Goal: Information Seeking & Learning: Check status

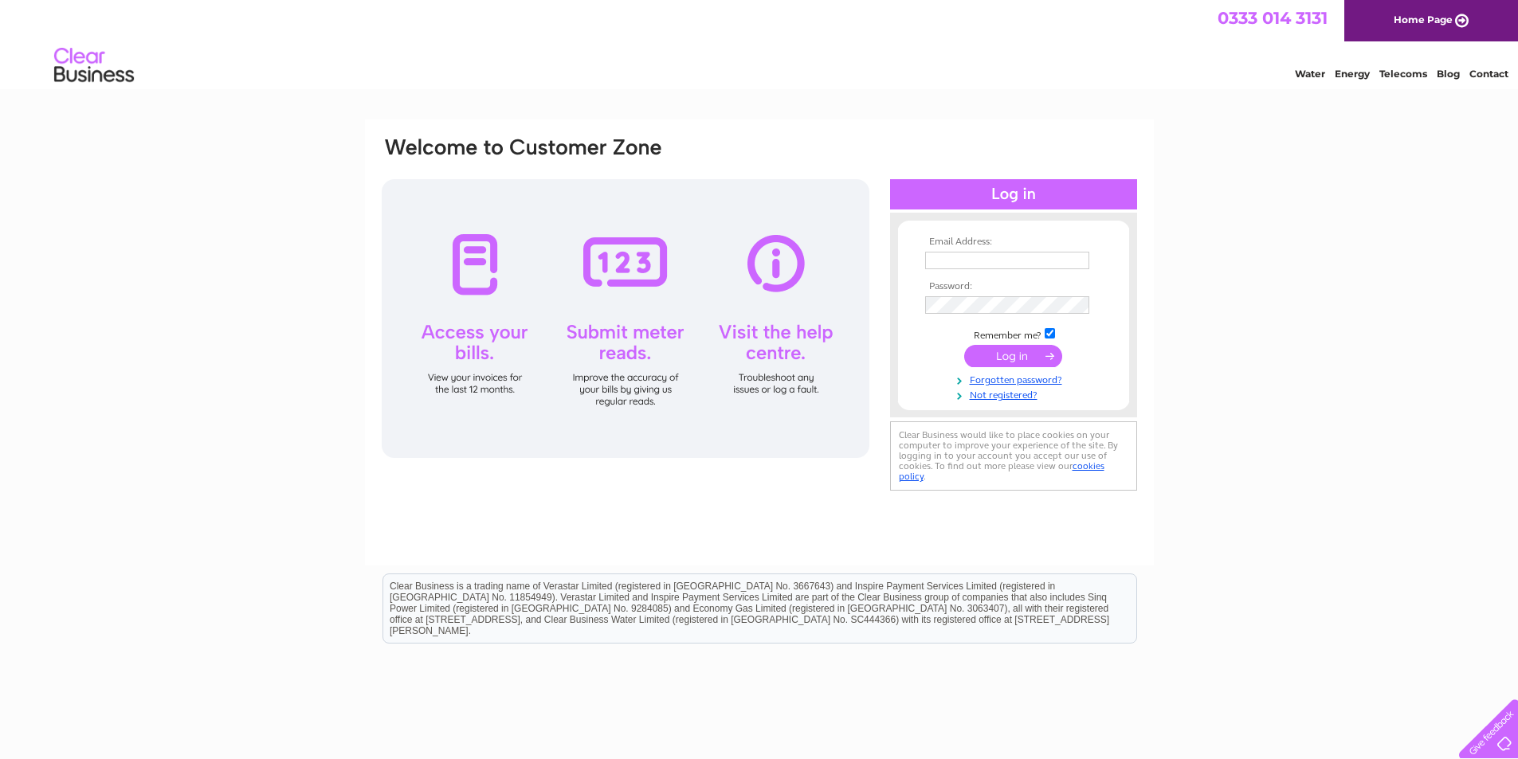
click at [957, 253] on input "text" at bounding box center [1007, 261] width 164 height 18
type input "elaine@crannogproperty.co.uk"
click at [964, 347] on input "submit" at bounding box center [1013, 358] width 98 height 22
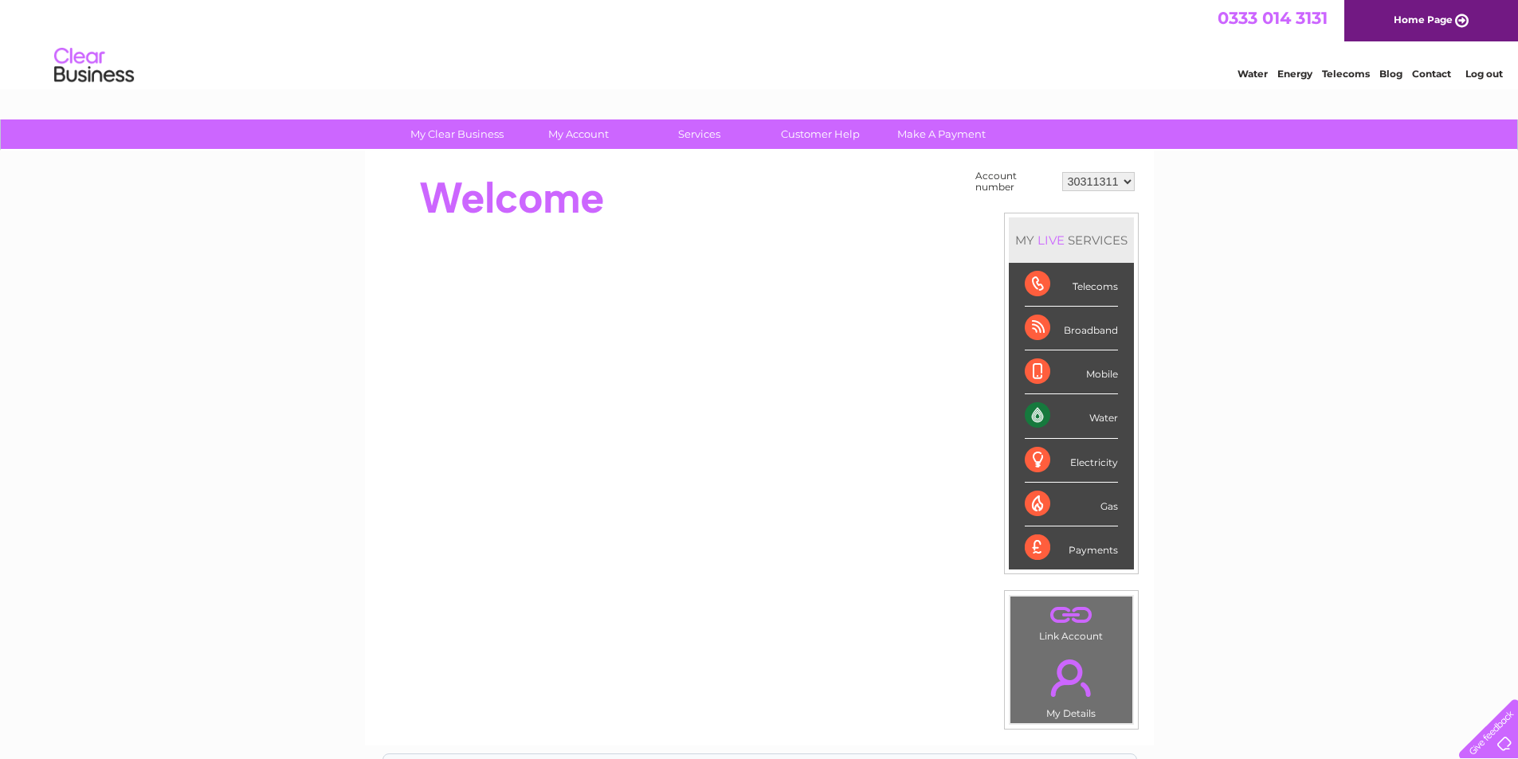
click at [1069, 416] on div "Water" at bounding box center [1071, 416] width 93 height 44
click at [1033, 416] on div "Water" at bounding box center [1071, 416] width 93 height 44
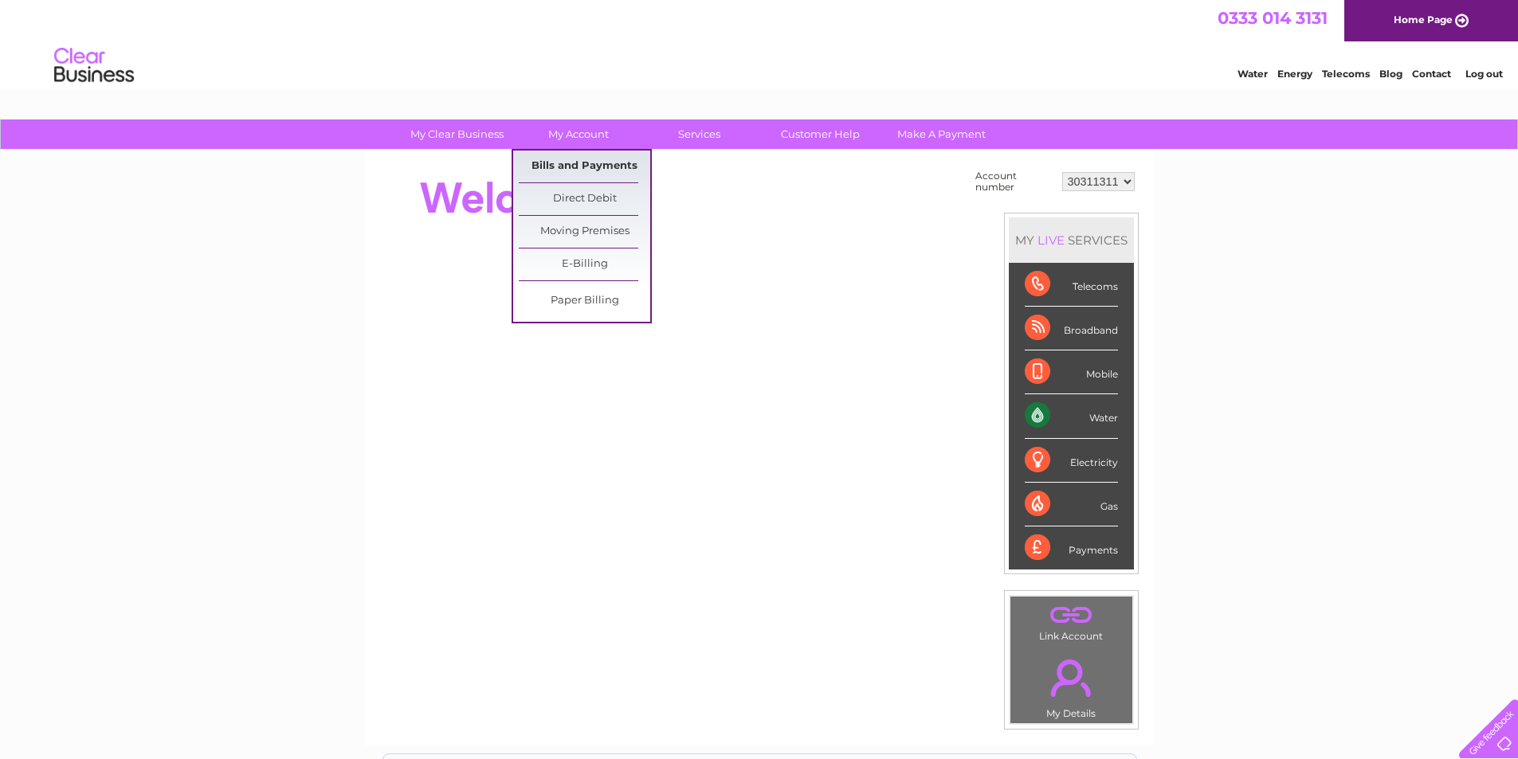
click at [573, 162] on link "Bills and Payments" at bounding box center [584, 167] width 131 height 32
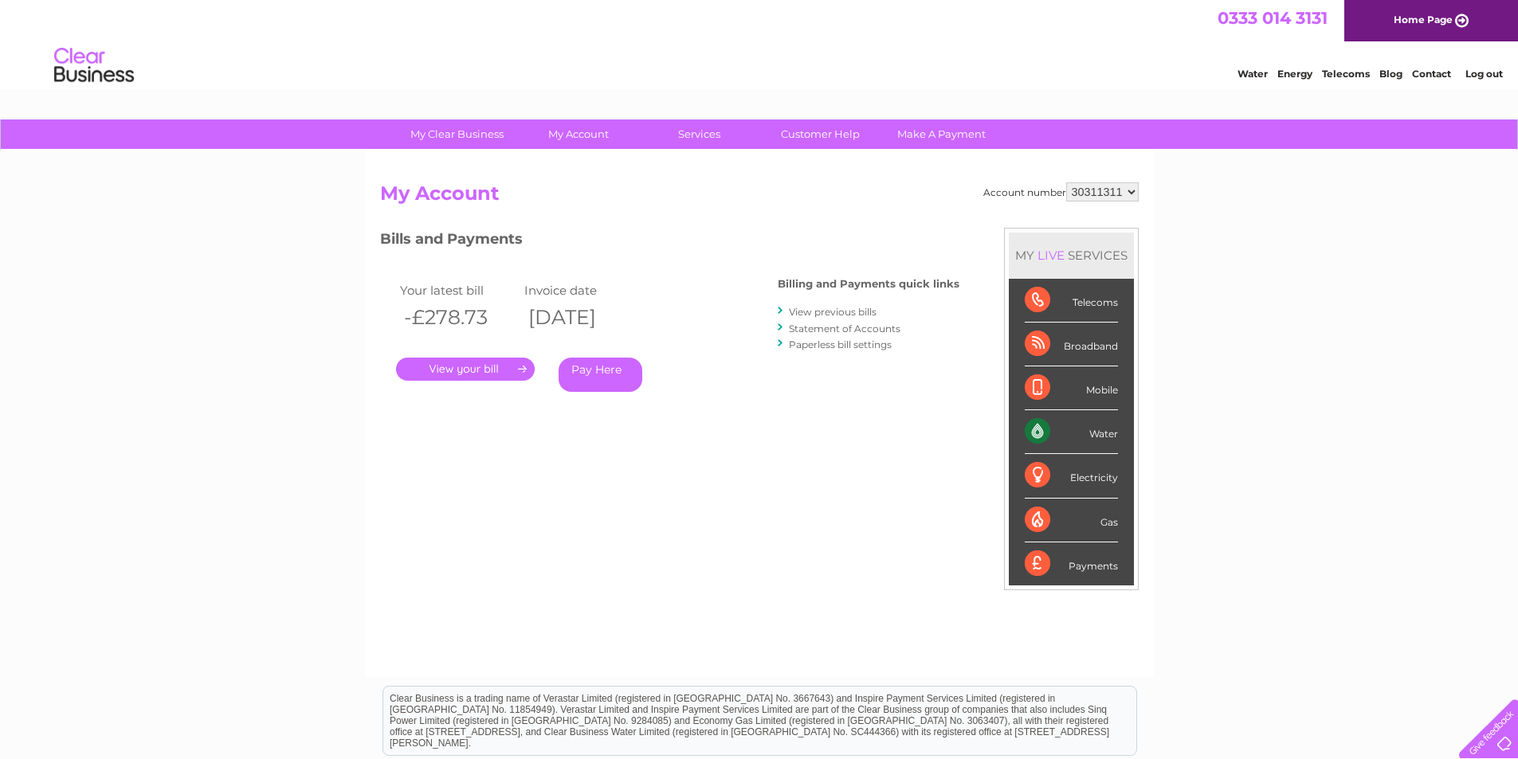
click at [1035, 432] on div "Water" at bounding box center [1071, 432] width 93 height 44
click at [476, 368] on link "." at bounding box center [465, 369] width 139 height 23
click at [1091, 433] on div "Water" at bounding box center [1071, 432] width 93 height 44
click at [837, 329] on link "Statement of Accounts" at bounding box center [845, 329] width 112 height 12
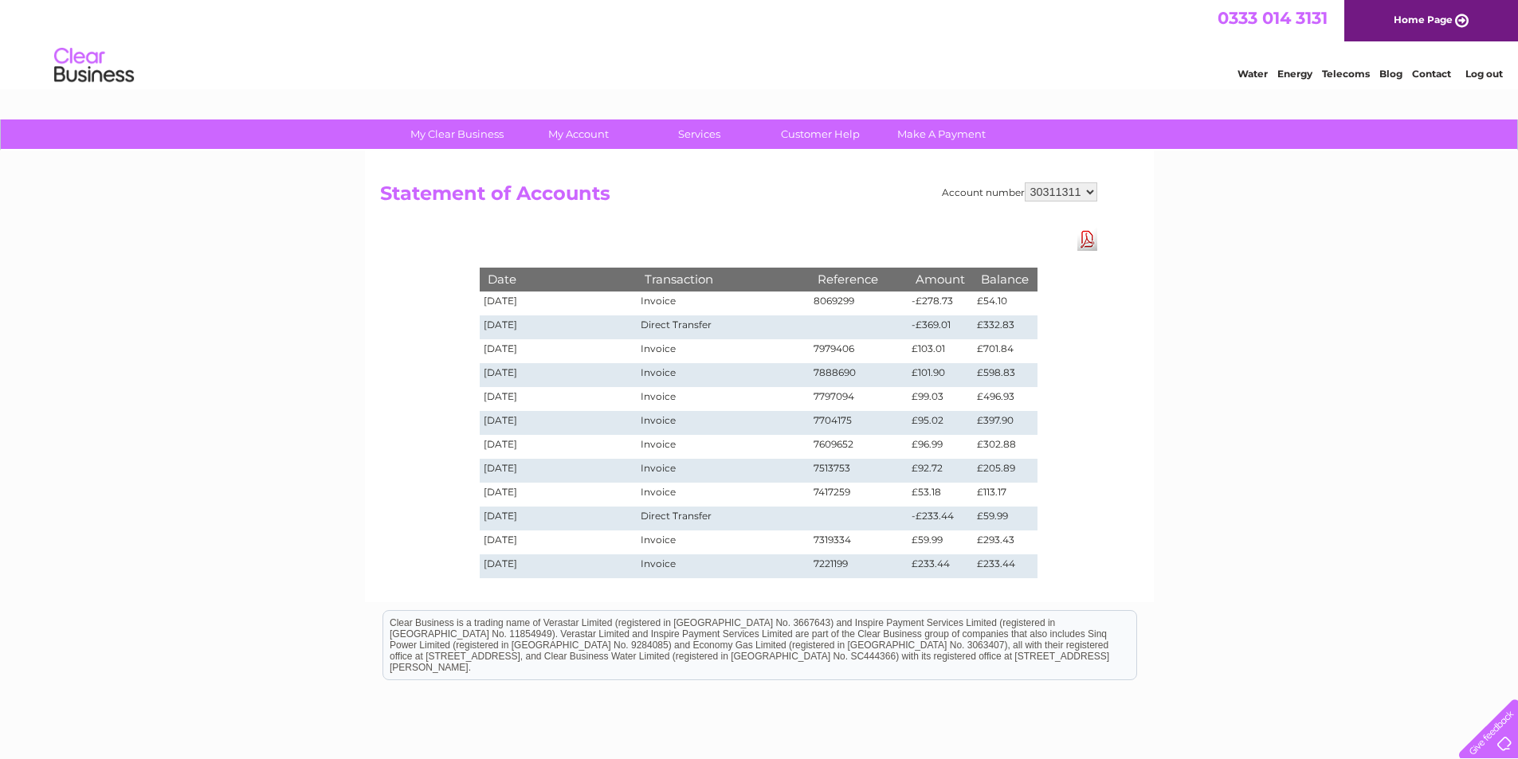
click at [1089, 243] on link "Download Pdf" at bounding box center [1087, 239] width 20 height 23
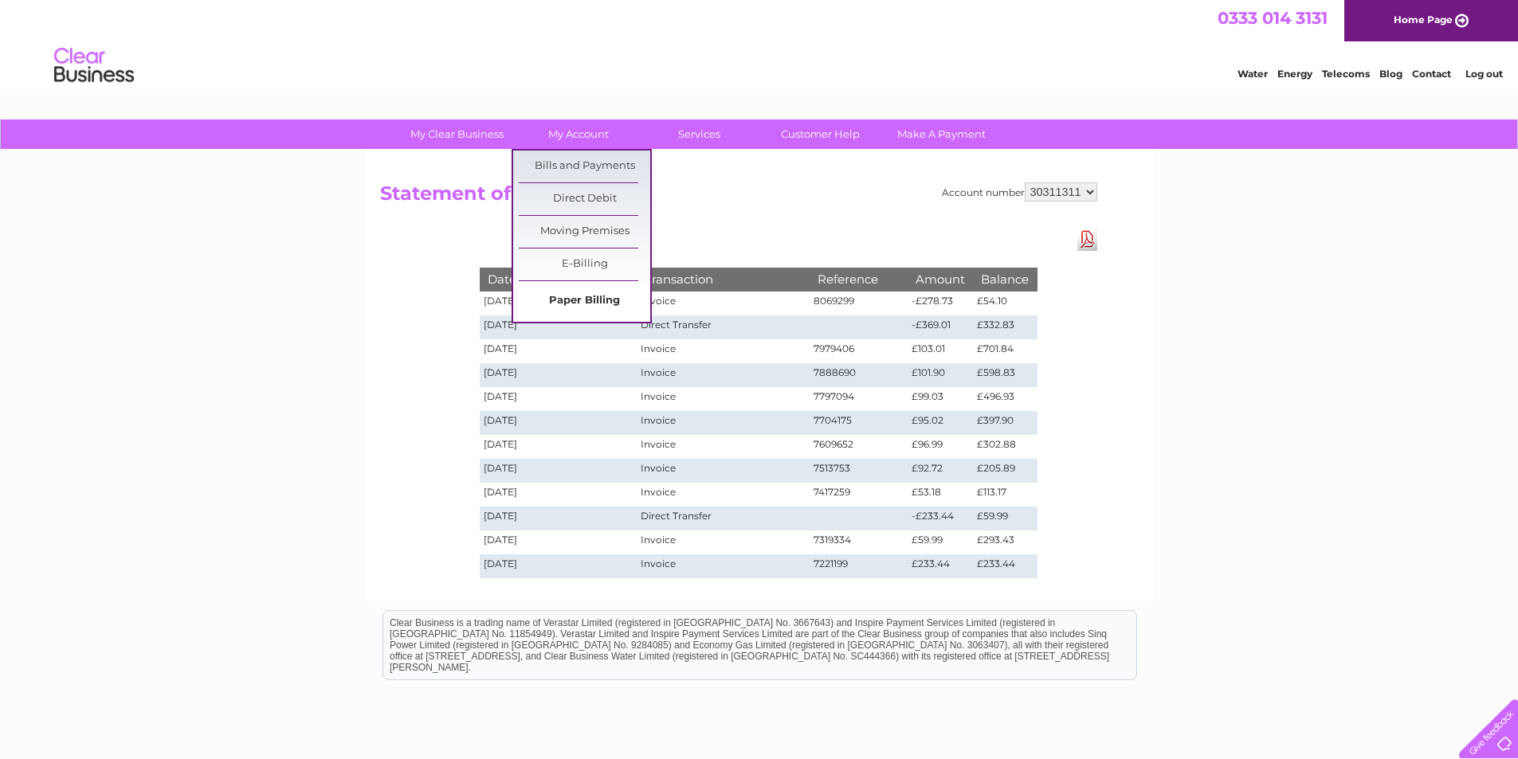
click at [587, 300] on link "Paper Billing" at bounding box center [584, 301] width 131 height 32
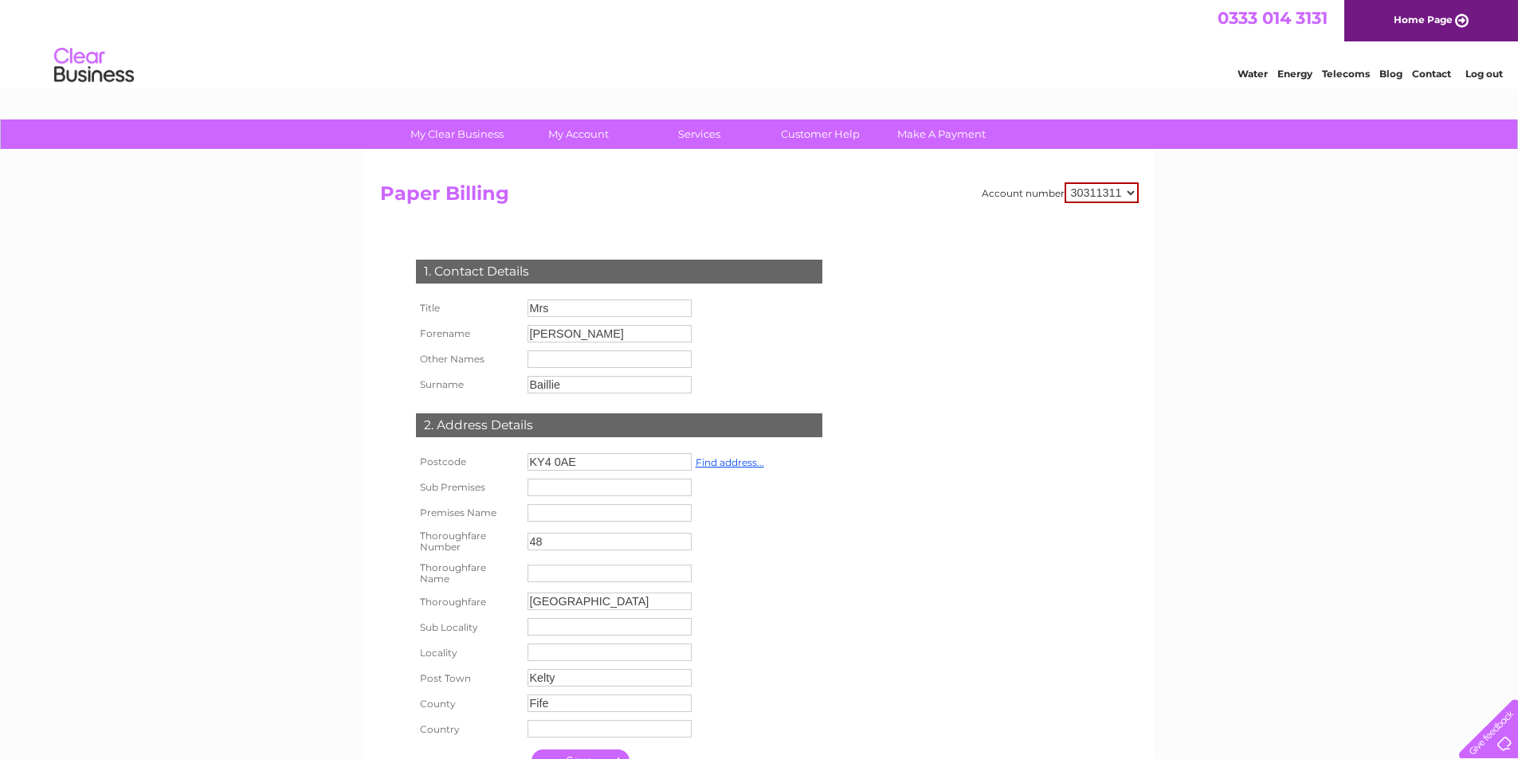
scroll to position [319, 0]
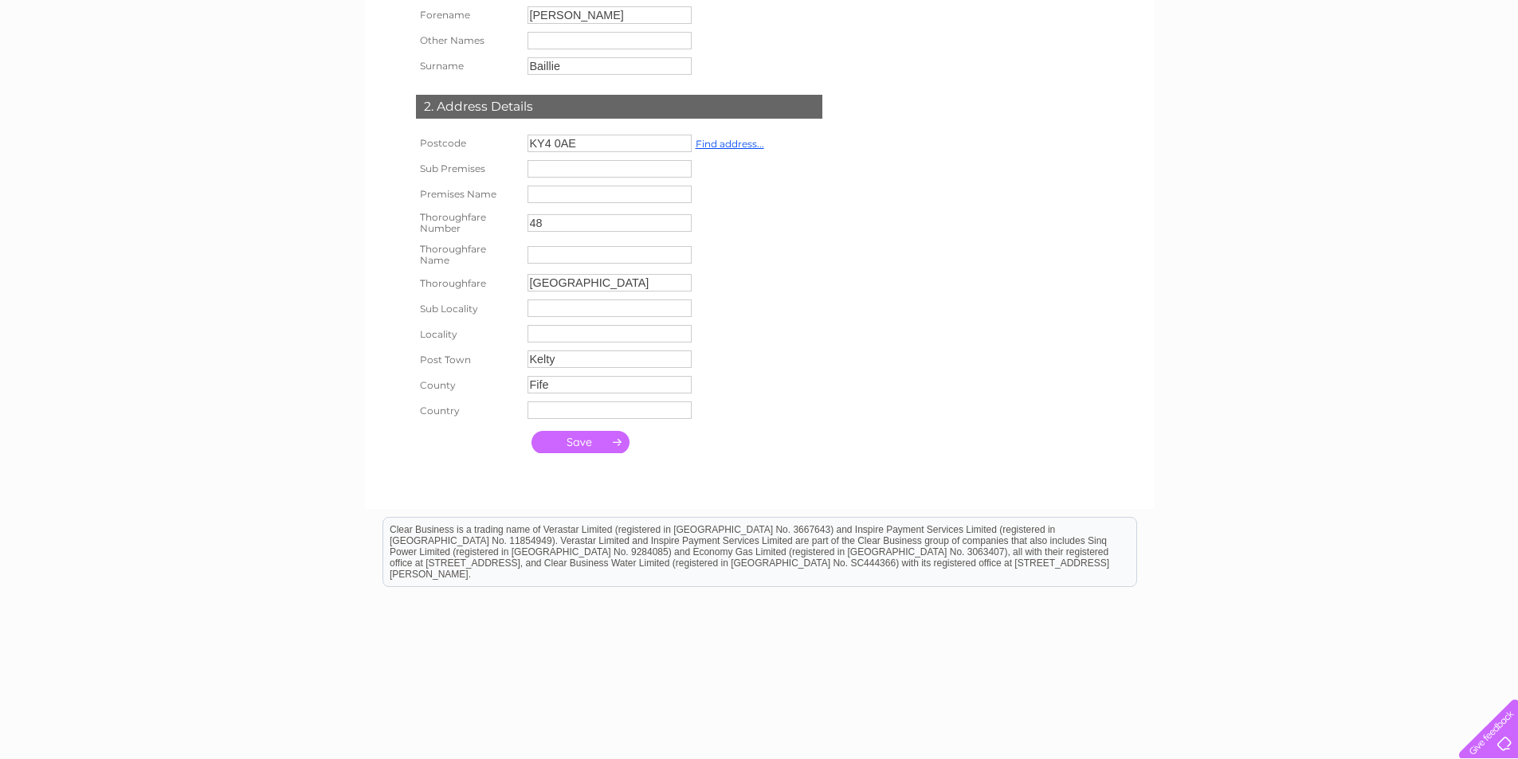
click at [607, 446] on input "submit" at bounding box center [580, 442] width 98 height 22
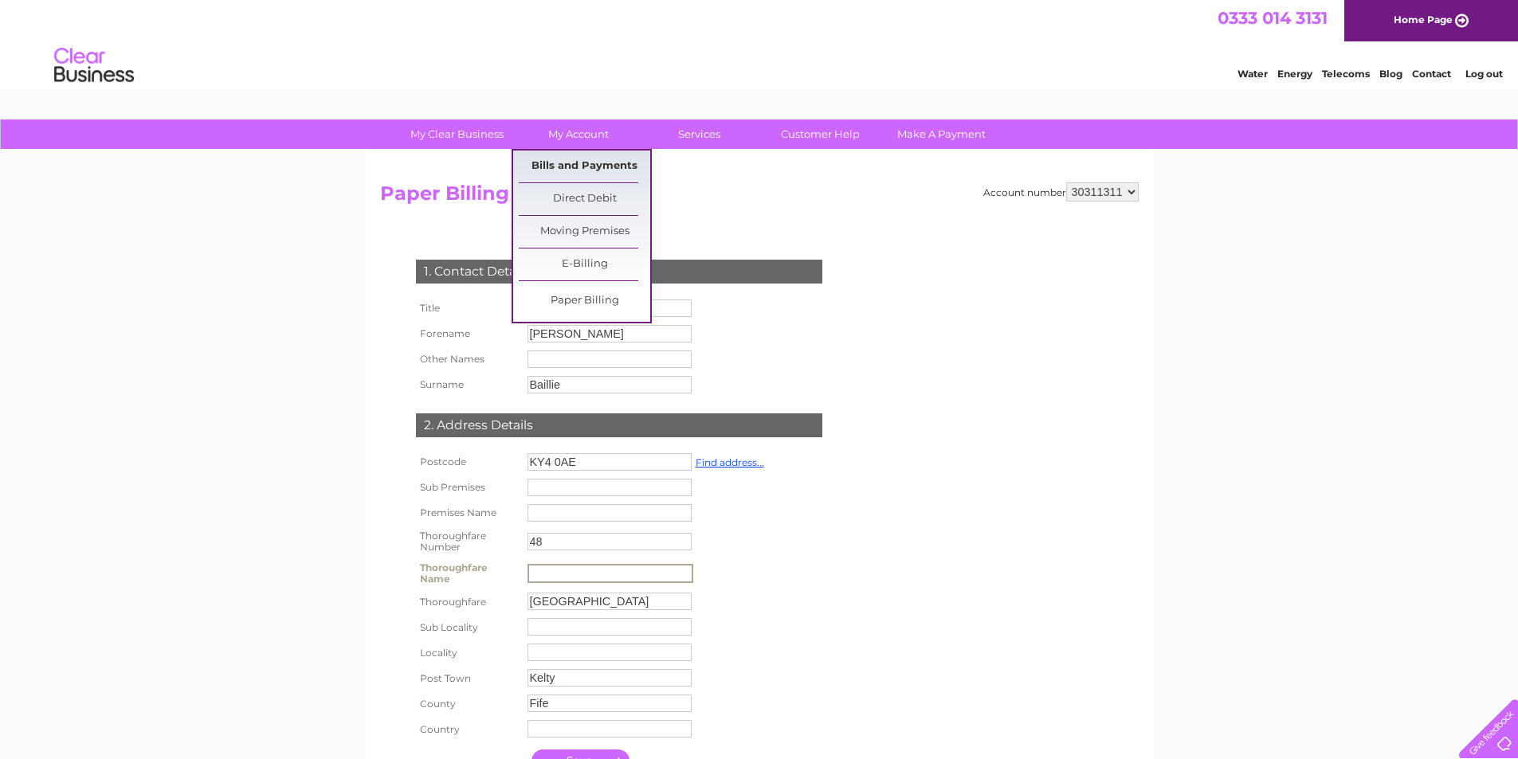
click at [574, 168] on link "Bills and Payments" at bounding box center [584, 167] width 131 height 32
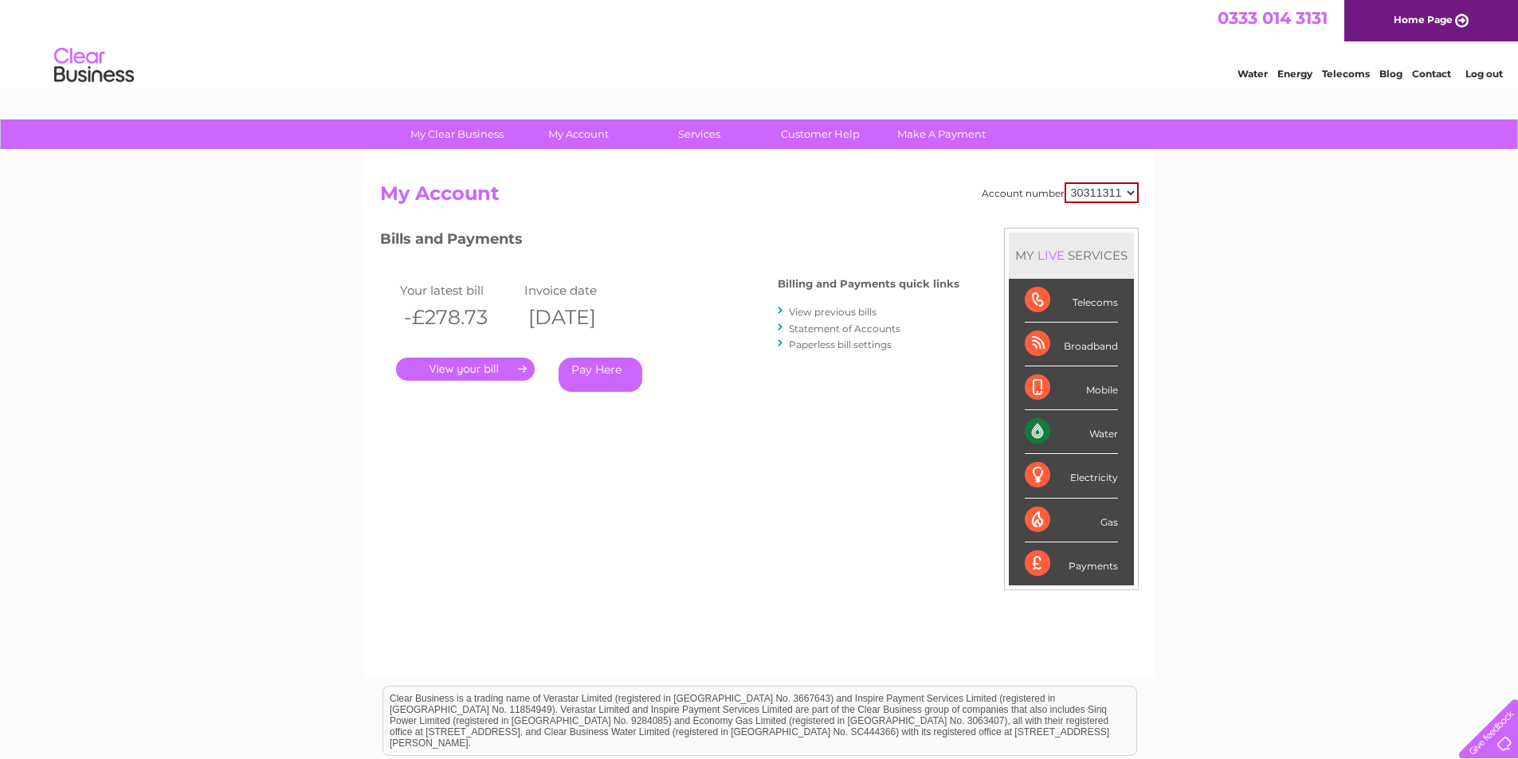
click at [491, 369] on link "." at bounding box center [465, 369] width 139 height 23
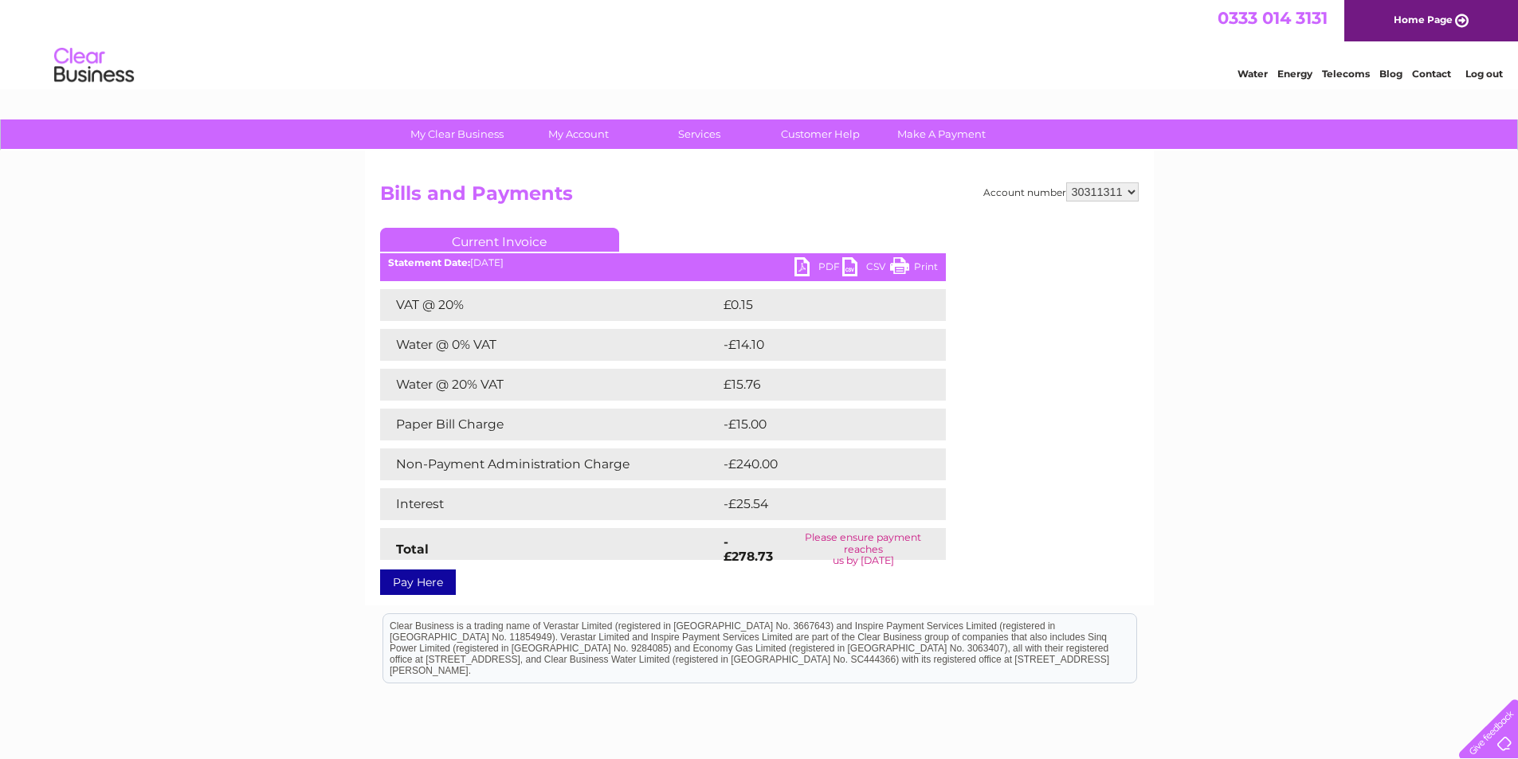
click at [1131, 190] on select "30311311" at bounding box center [1102, 191] width 73 height 19
click at [1260, 257] on div "My Clear Business Login Details My Details My Preferences Link Account My Accou…" at bounding box center [759, 499] width 1518 height 759
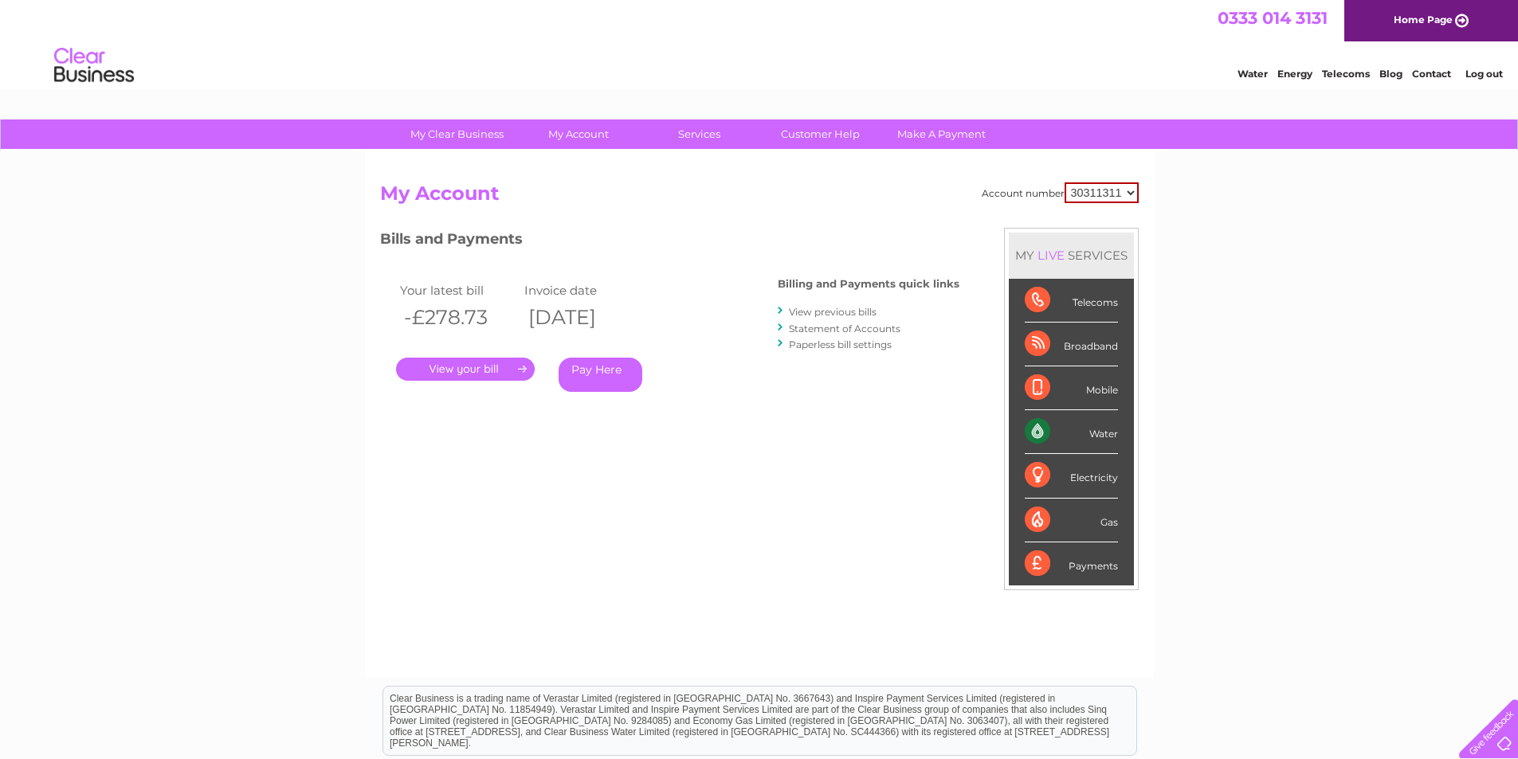
click at [518, 369] on link "." at bounding box center [465, 369] width 139 height 23
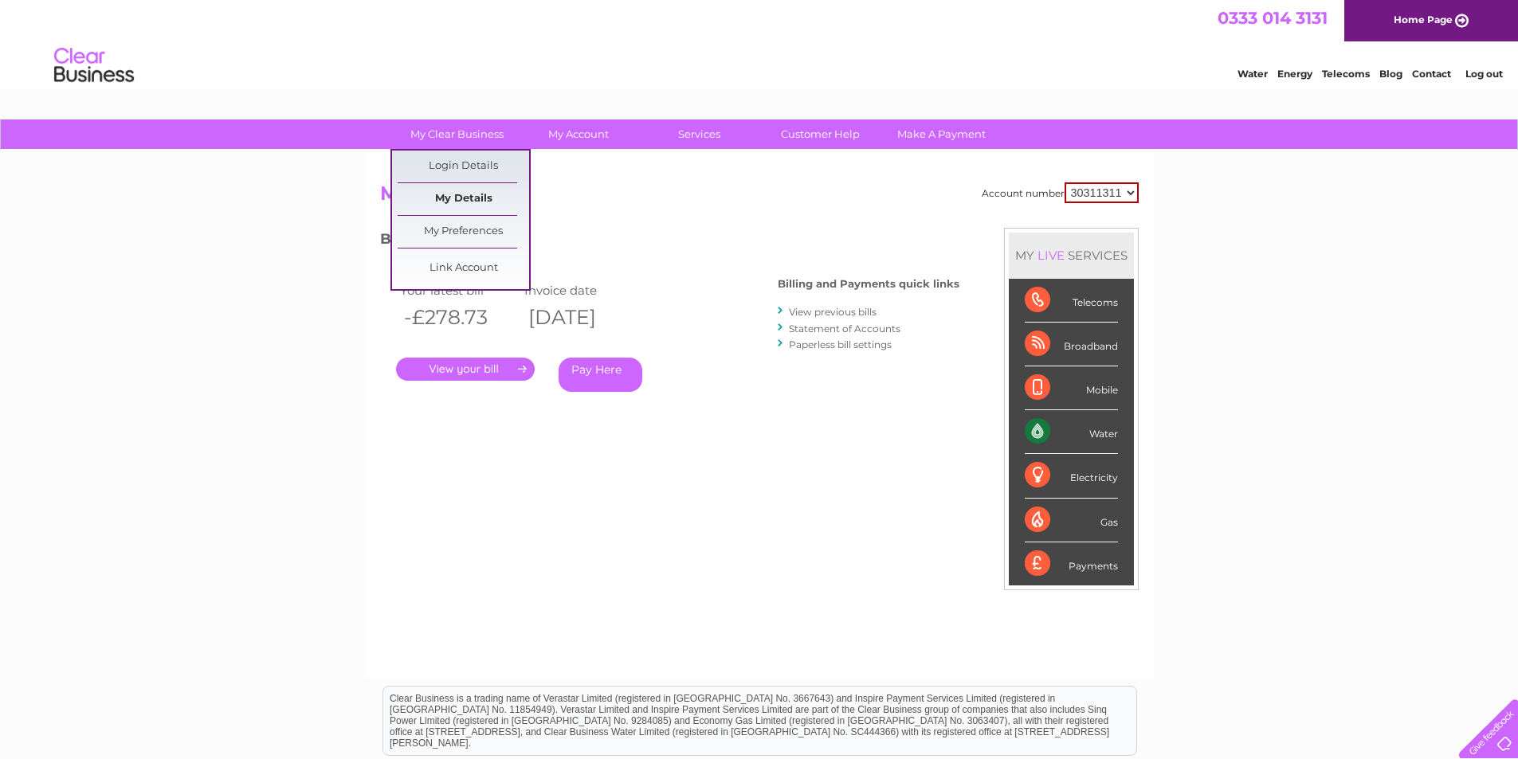
click at [435, 202] on link "My Details" at bounding box center [463, 199] width 131 height 32
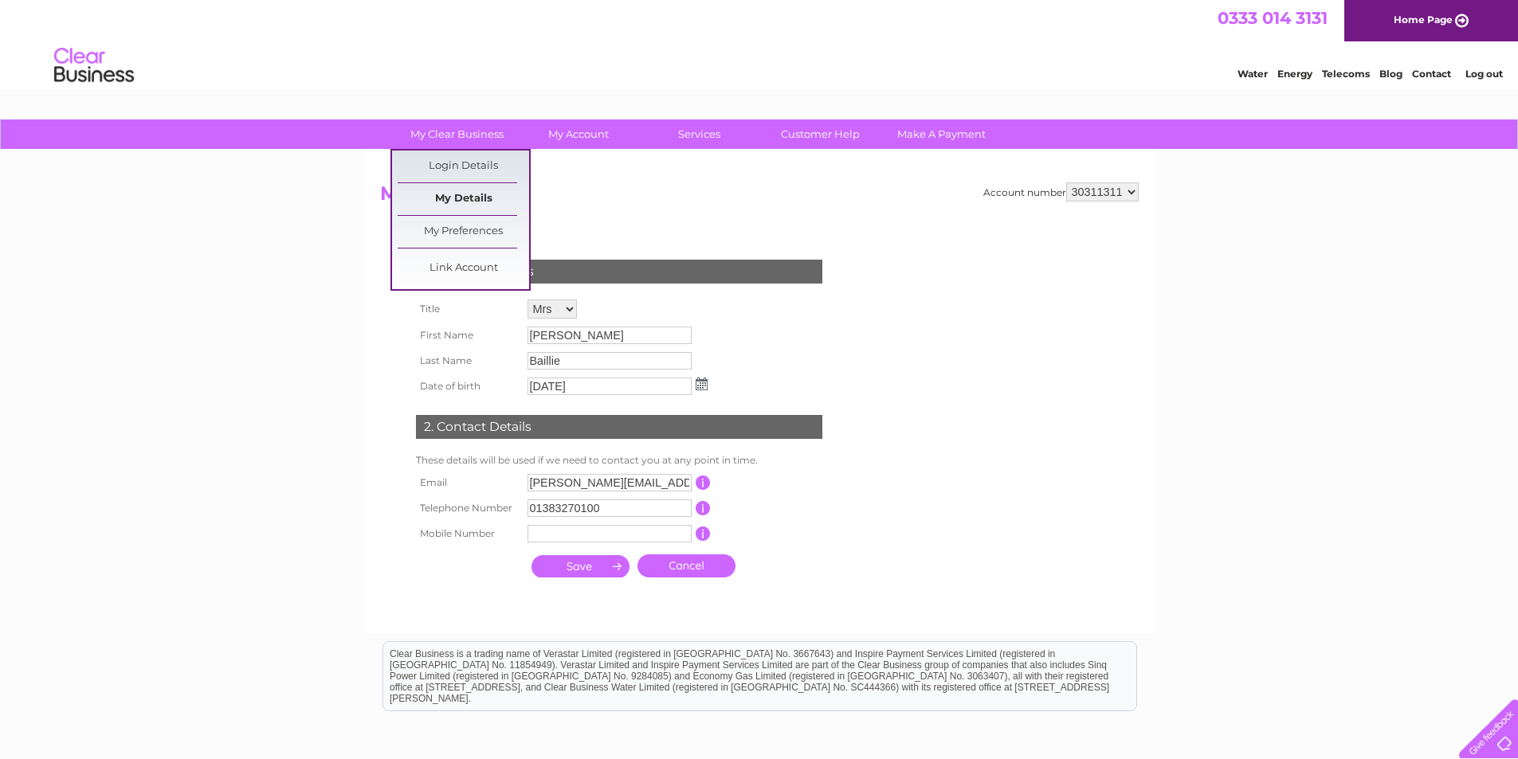
click at [430, 196] on link "My Details" at bounding box center [463, 199] width 131 height 32
click at [449, 261] on link "Link Account" at bounding box center [463, 269] width 131 height 32
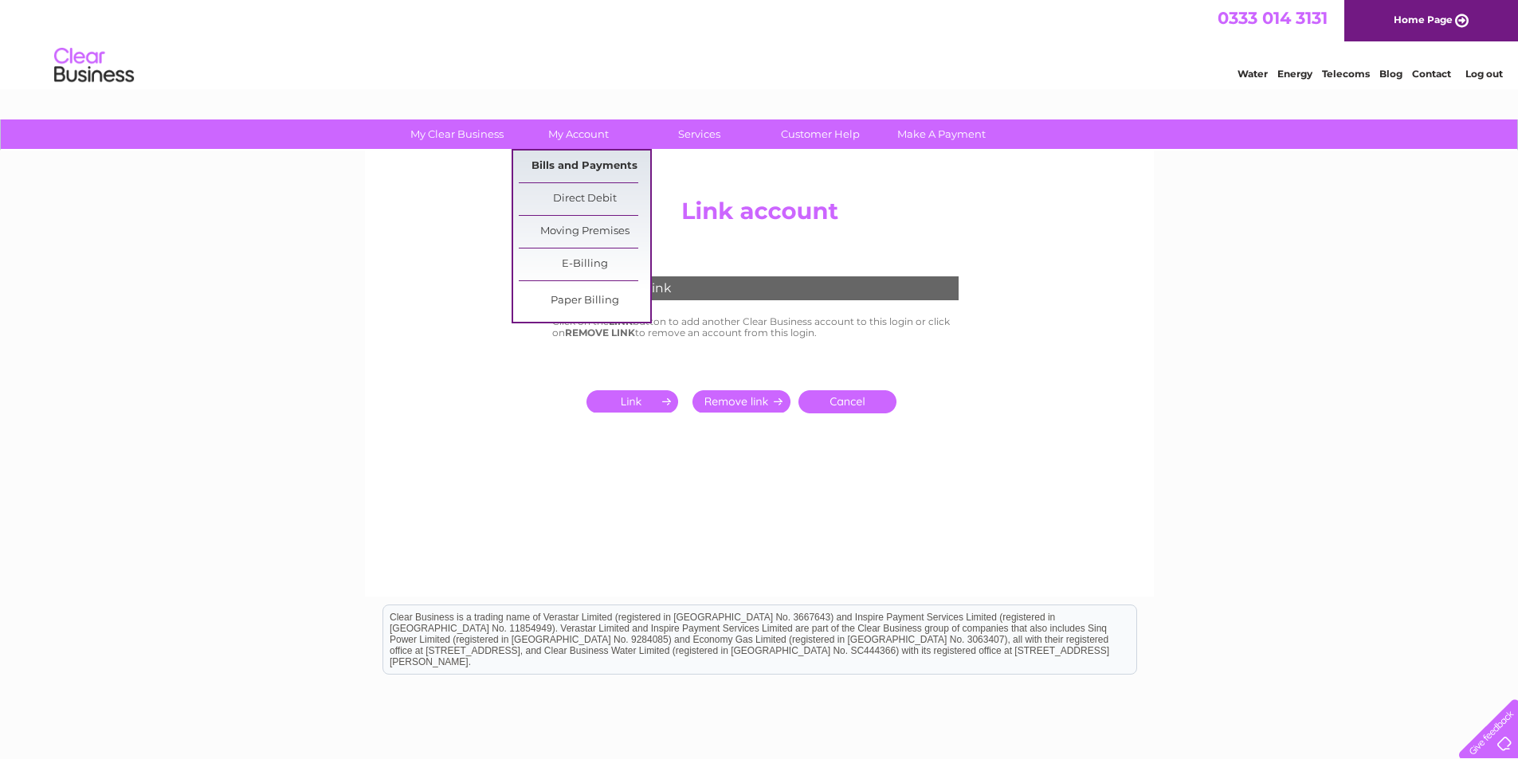
click at [567, 165] on link "Bills and Payments" at bounding box center [584, 167] width 131 height 32
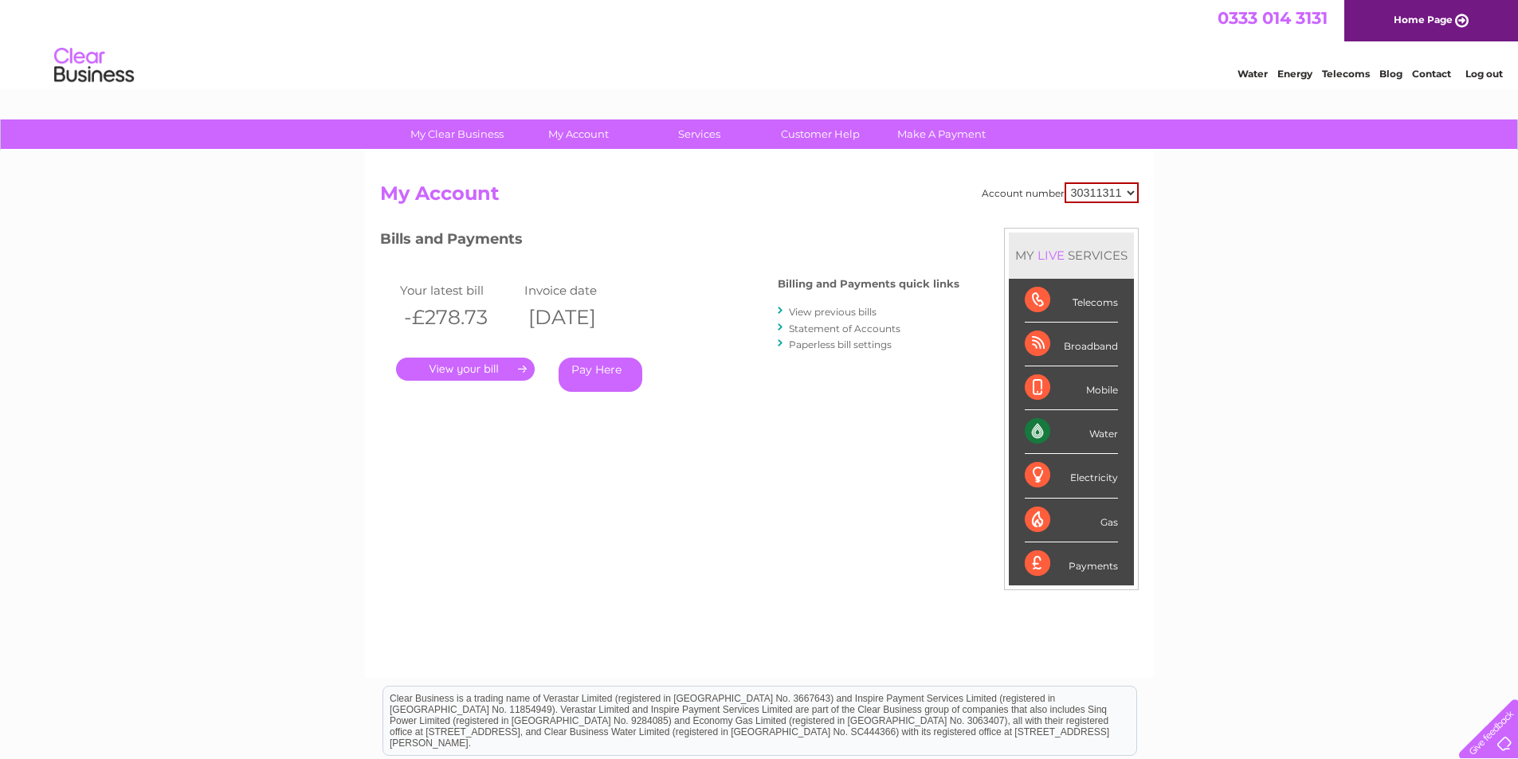
click at [845, 331] on link "Statement of Accounts" at bounding box center [845, 329] width 112 height 12
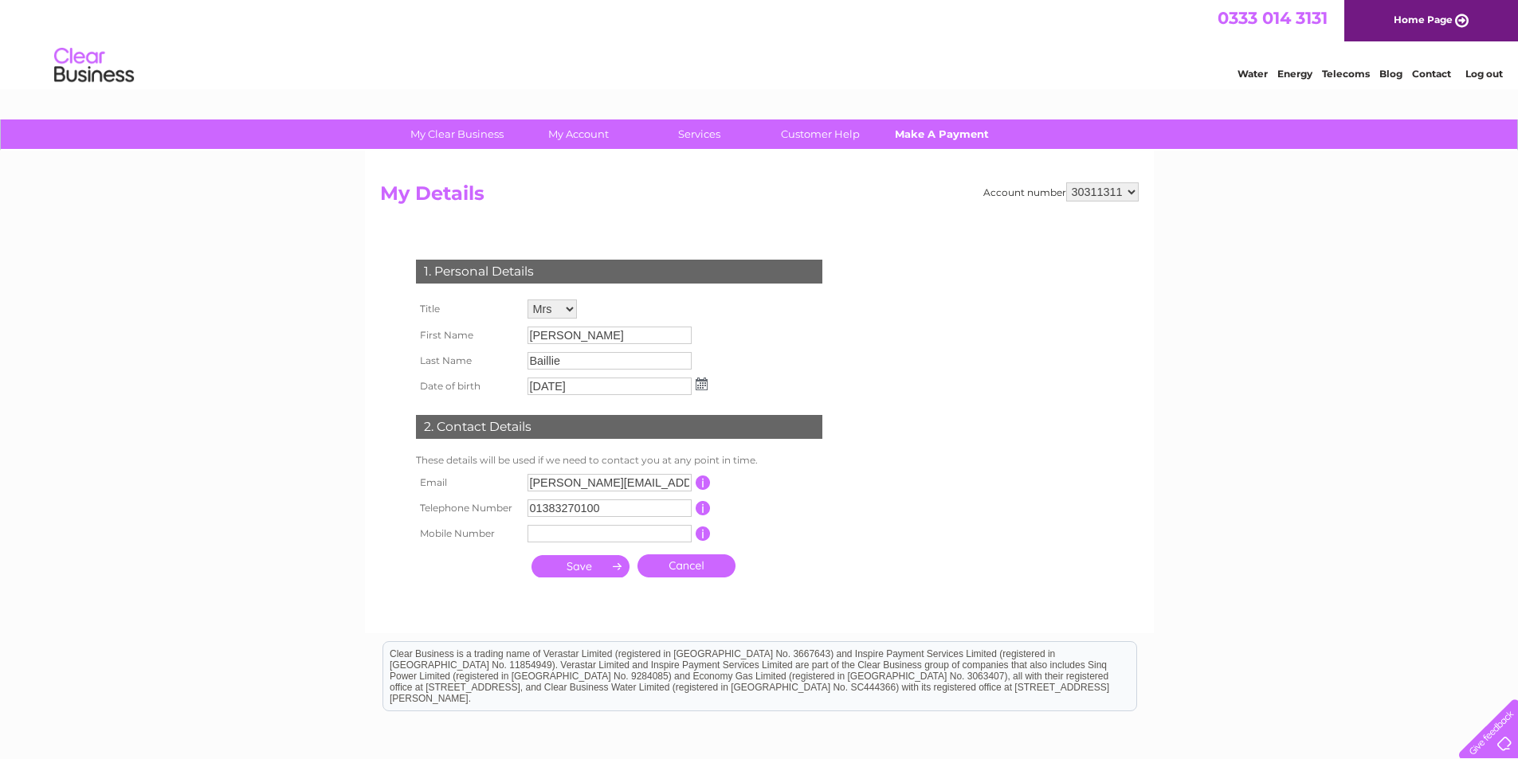
click at [958, 133] on link "Make A Payment" at bounding box center [941, 134] width 131 height 29
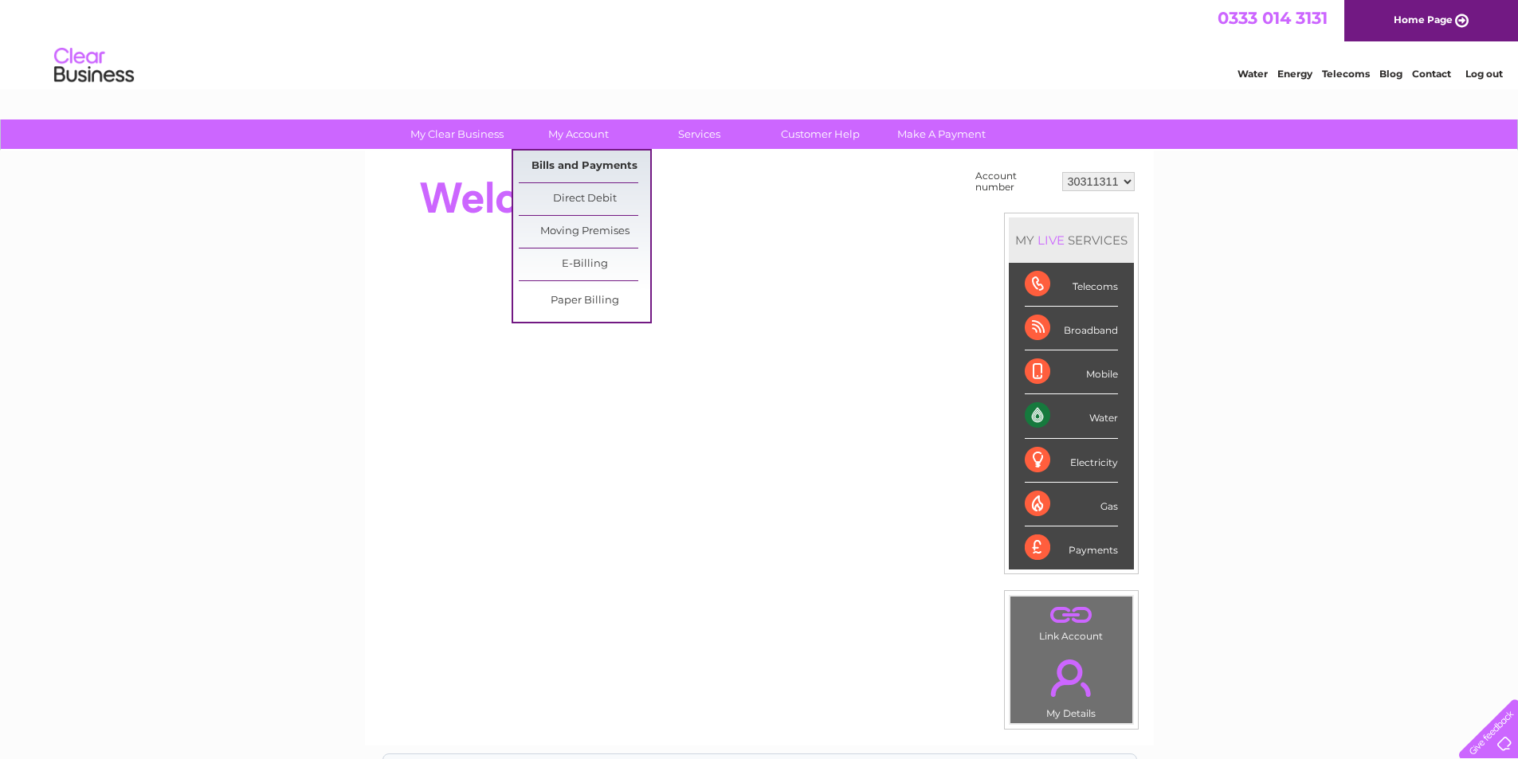
click at [595, 159] on link "Bills and Payments" at bounding box center [584, 167] width 131 height 32
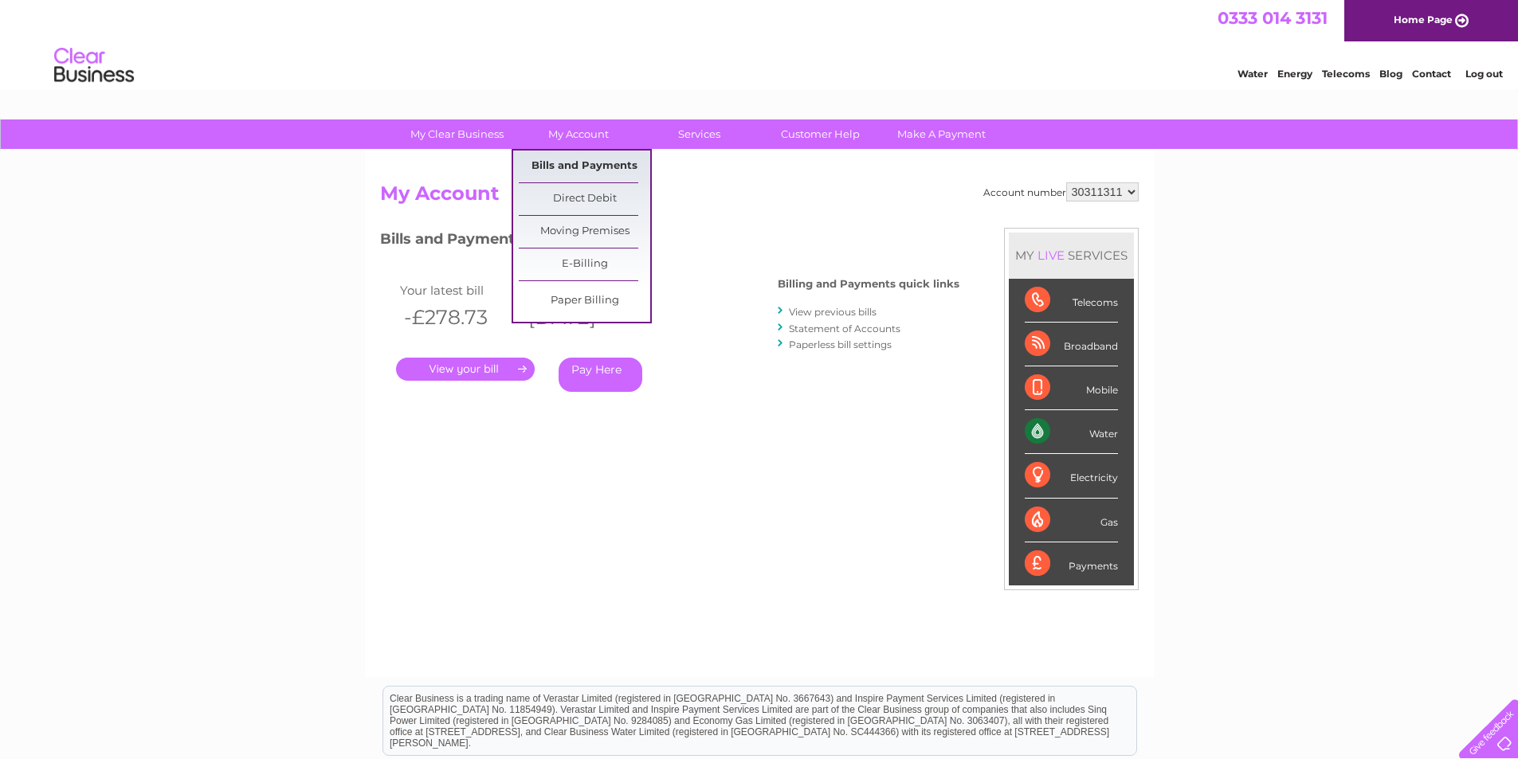
click at [578, 167] on link "Bills and Payments" at bounding box center [584, 167] width 131 height 32
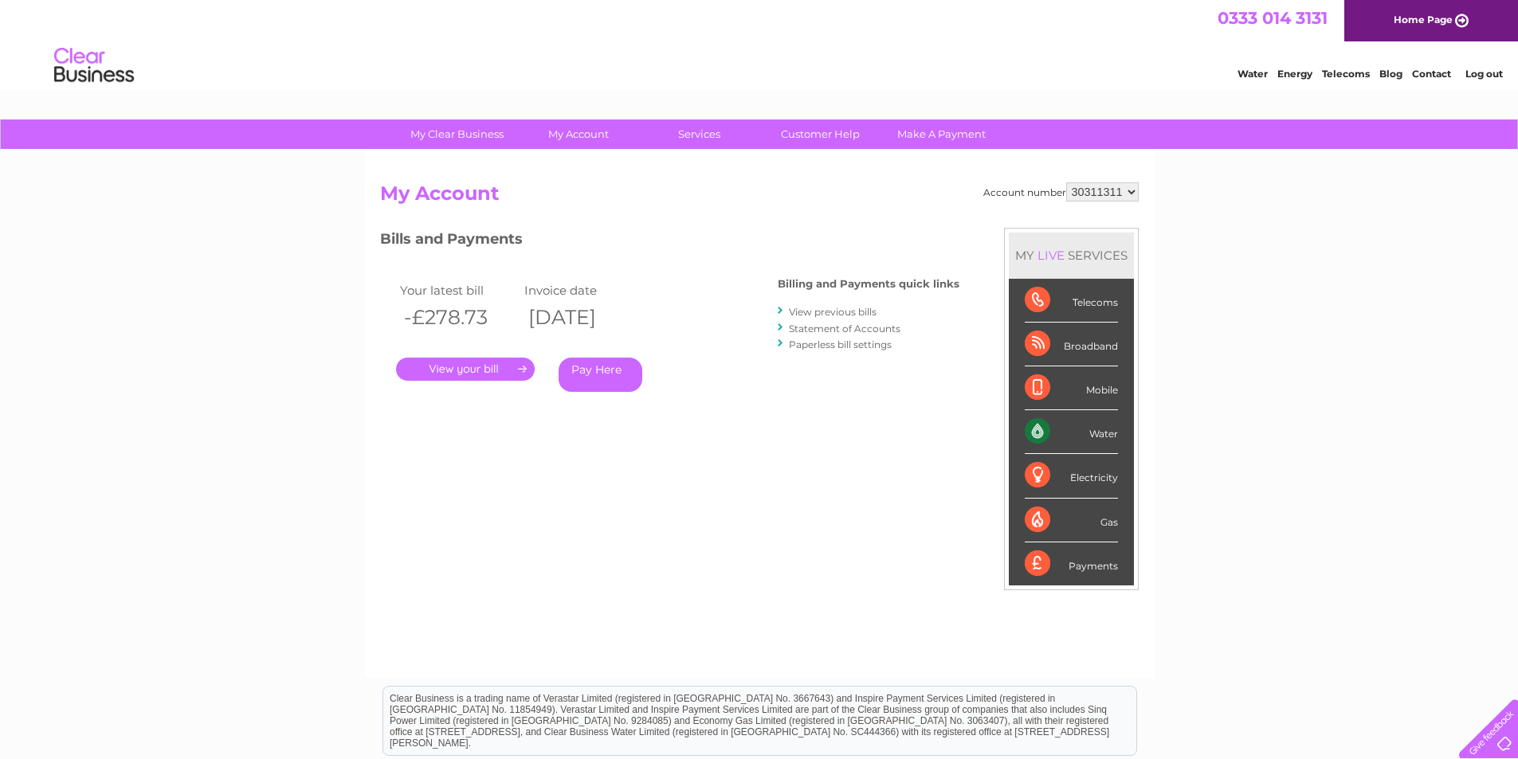
click at [466, 372] on link "." at bounding box center [465, 369] width 139 height 23
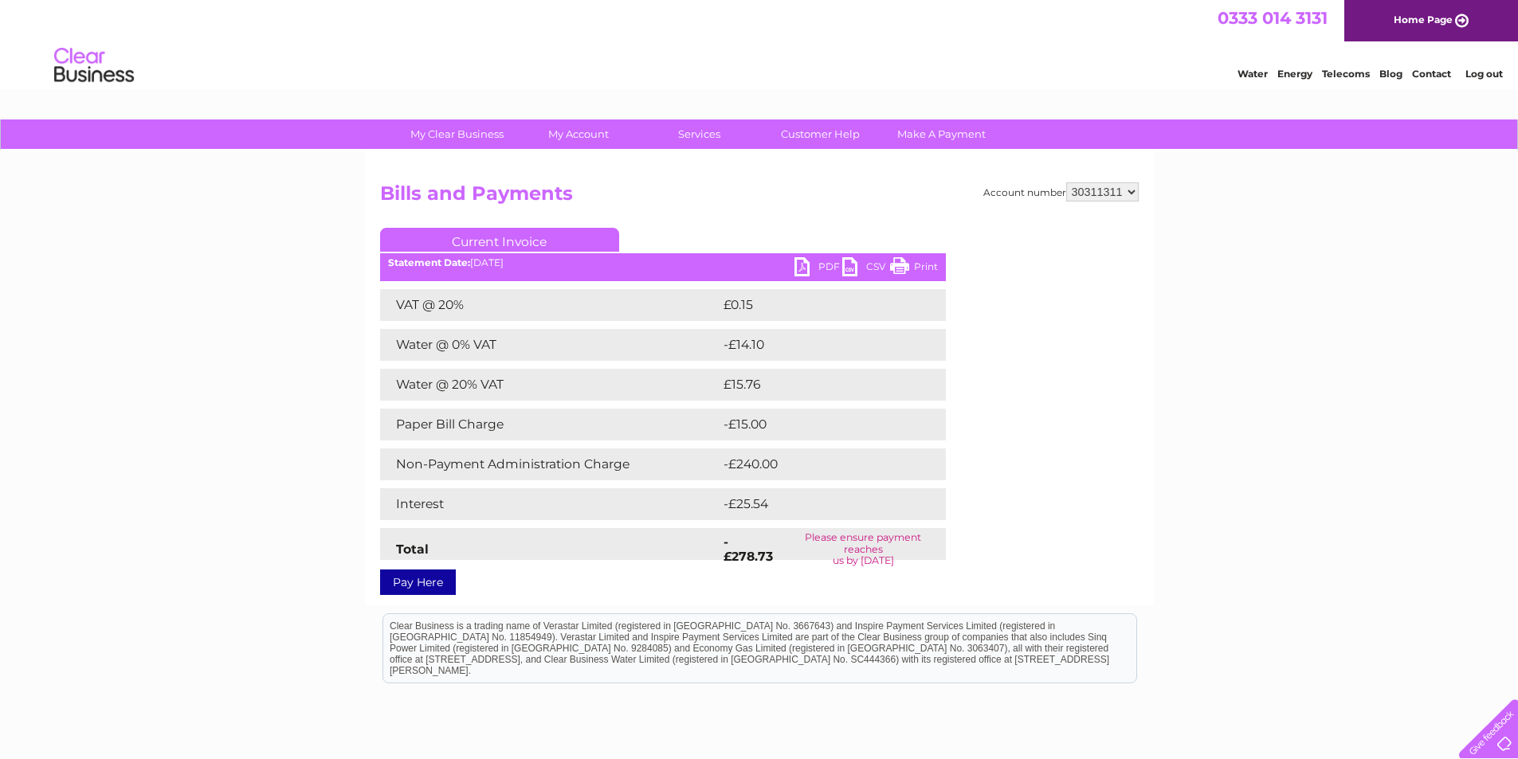
scroll to position [80, 0]
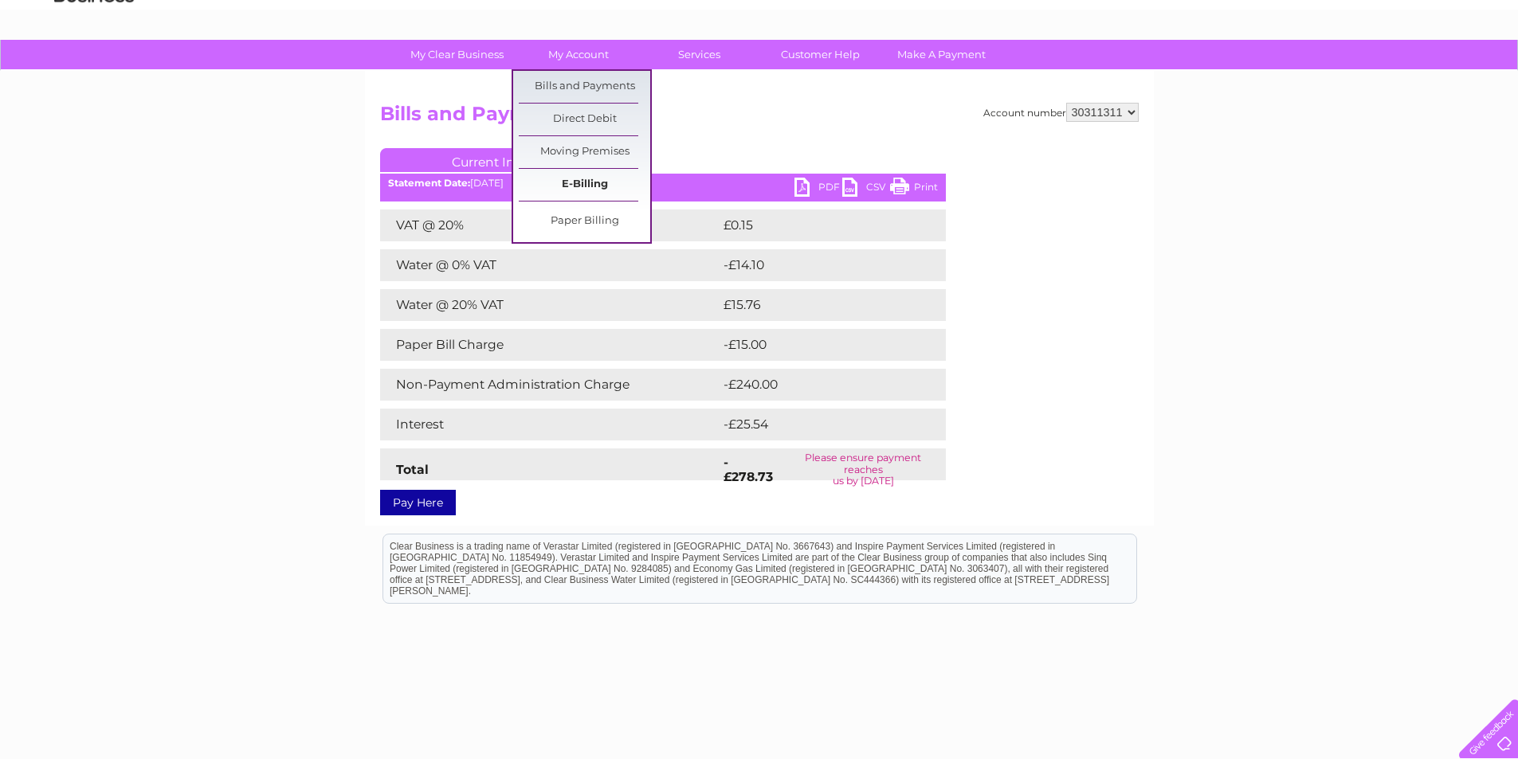
click at [602, 186] on link "E-Billing" at bounding box center [584, 185] width 131 height 32
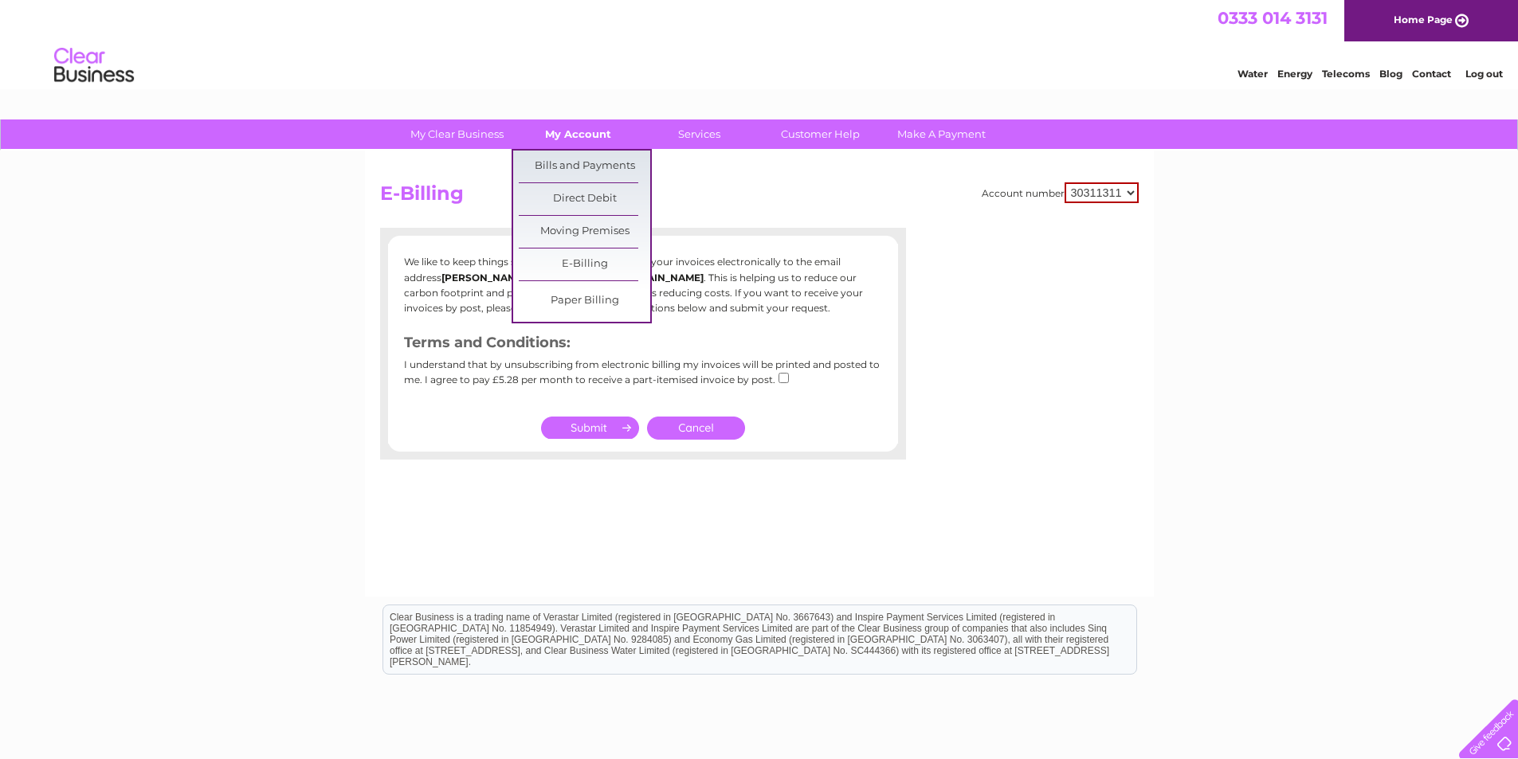
click at [581, 137] on link "My Account" at bounding box center [577, 134] width 131 height 29
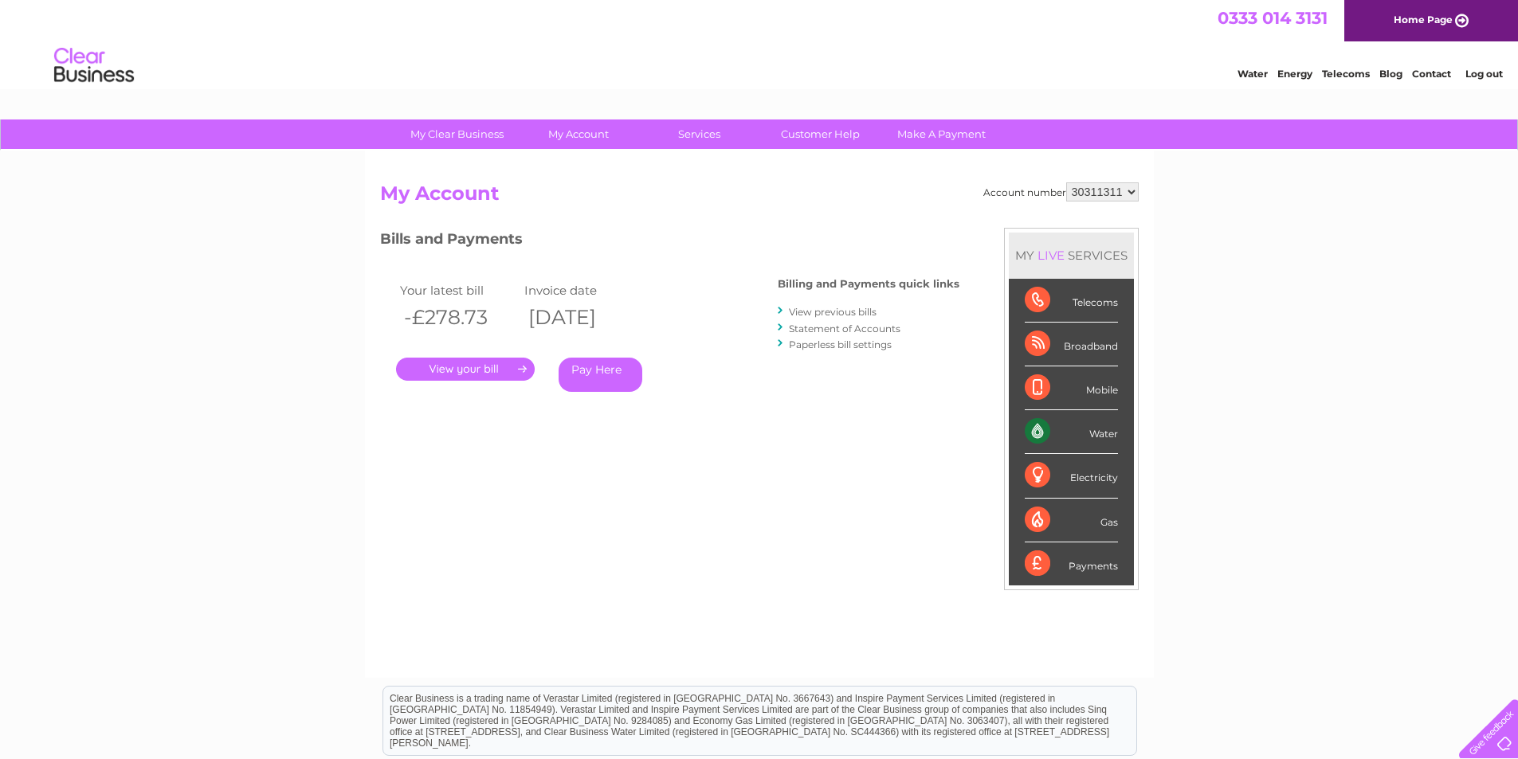
click at [515, 369] on link "." at bounding box center [465, 369] width 139 height 23
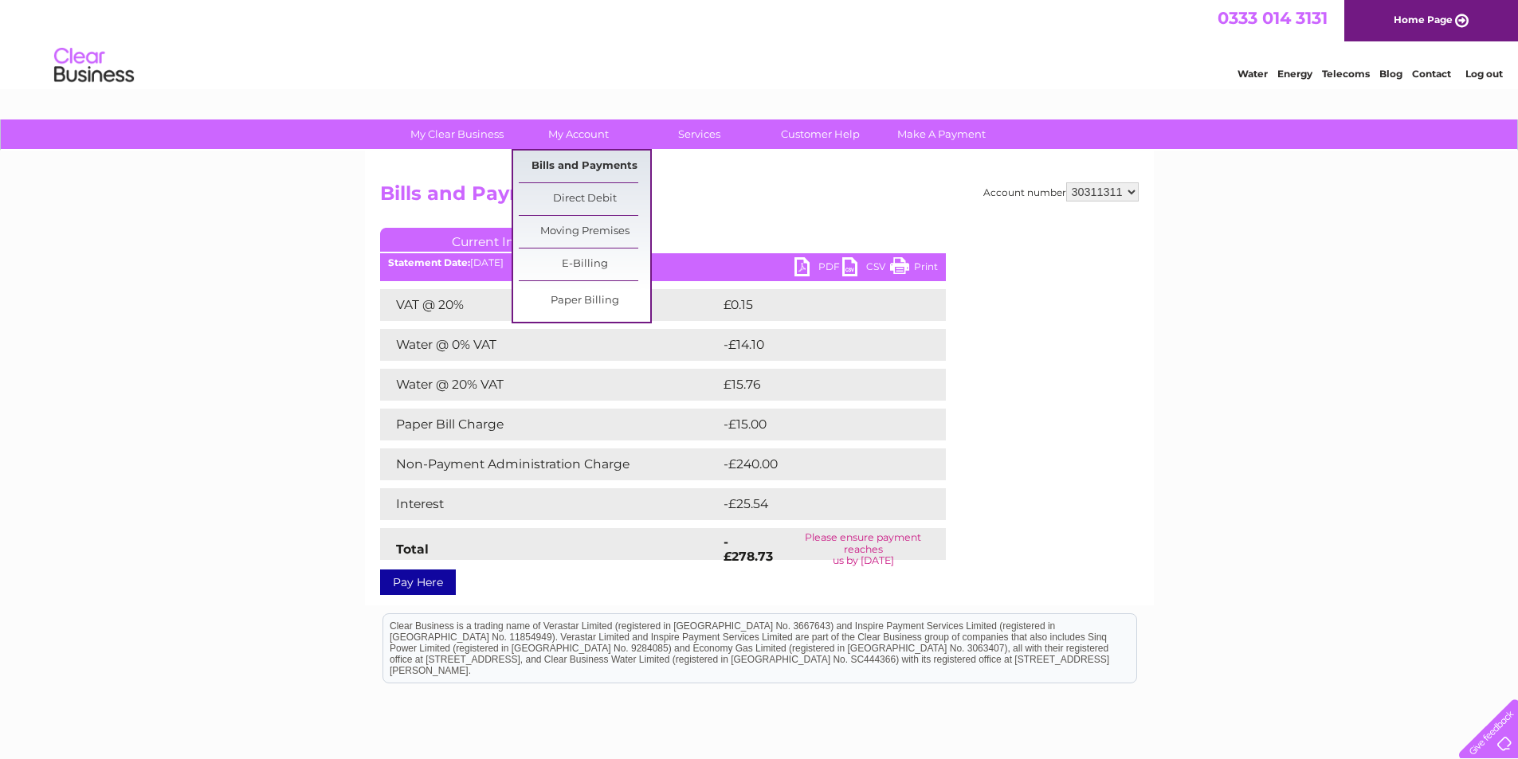
click at [615, 163] on link "Bills and Payments" at bounding box center [584, 167] width 131 height 32
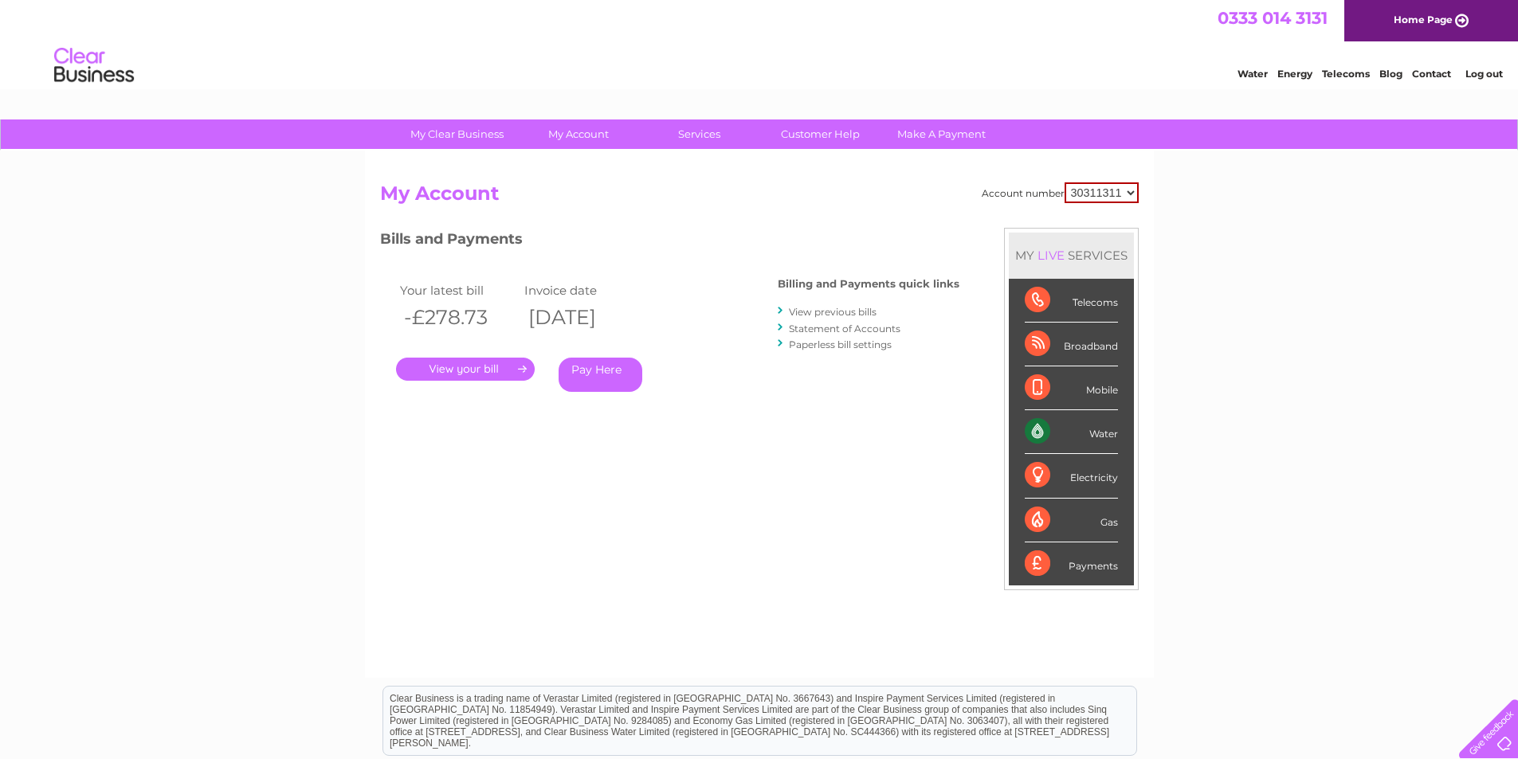
click at [1037, 429] on div "Water" at bounding box center [1071, 432] width 93 height 44
click at [1039, 427] on div "Water" at bounding box center [1071, 432] width 93 height 44
click at [802, 312] on link "View previous bills" at bounding box center [833, 312] width 88 height 12
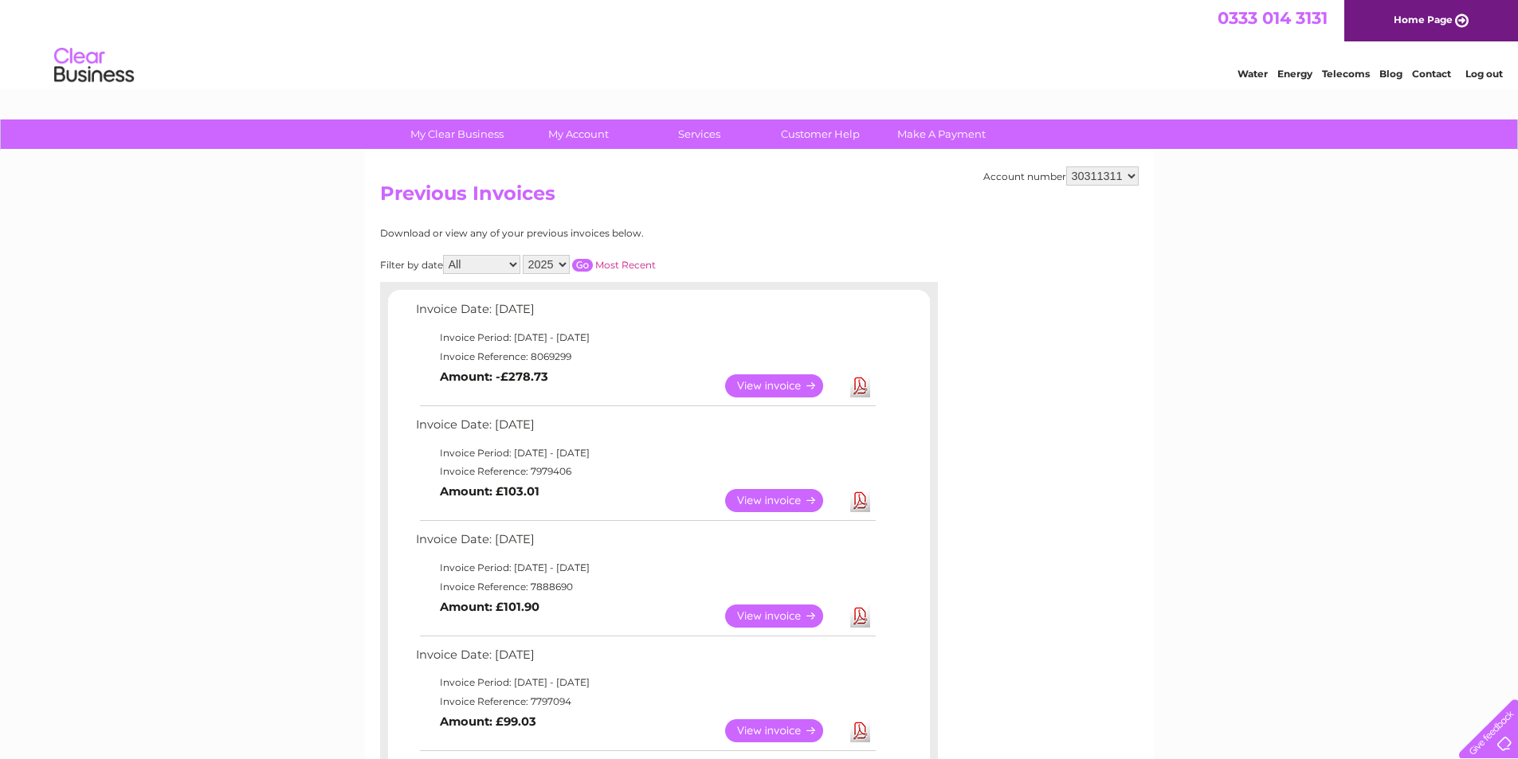
click at [788, 391] on link "View" at bounding box center [783, 385] width 117 height 23
click at [772, 499] on link "View" at bounding box center [783, 500] width 117 height 23
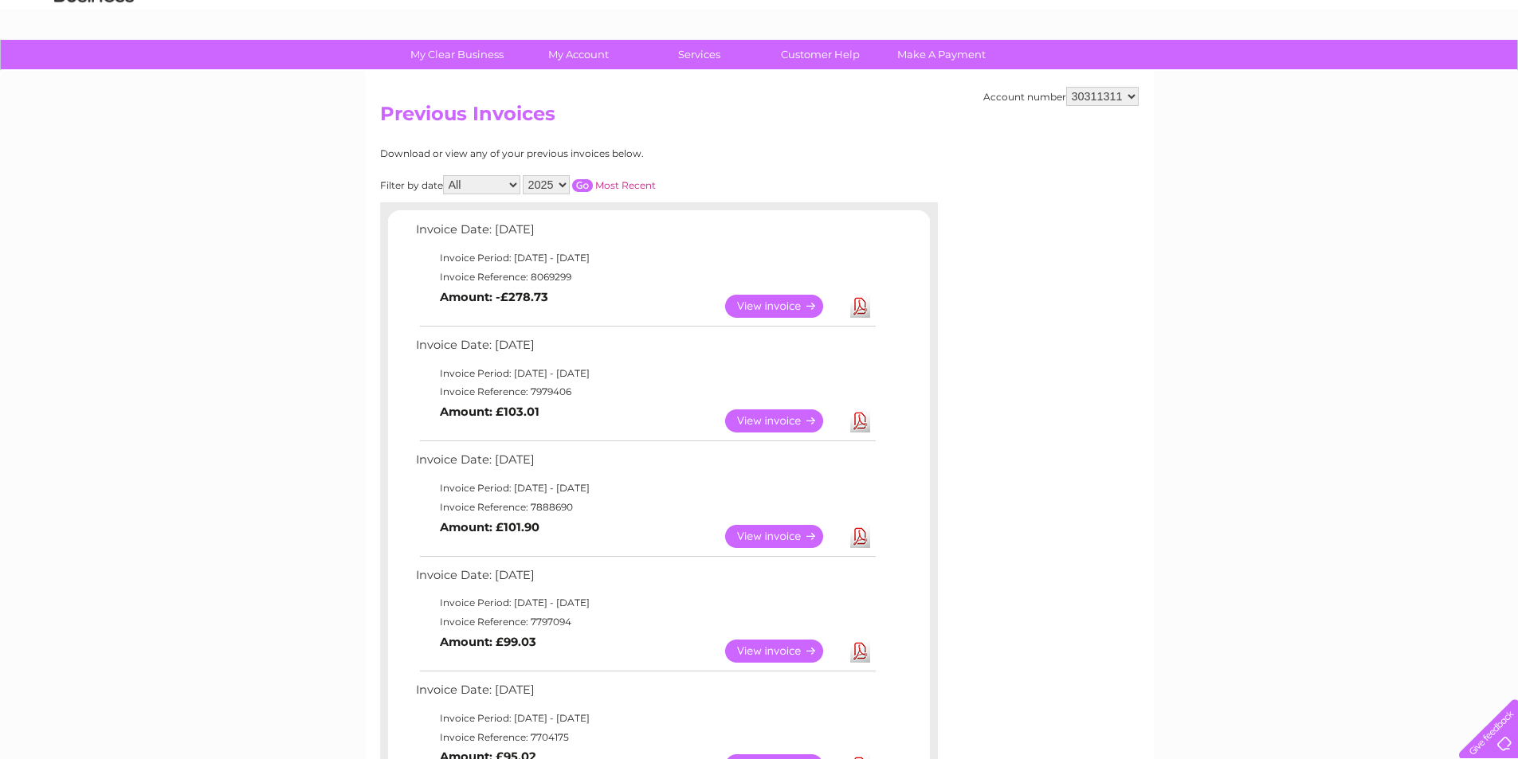
click at [788, 536] on link "View" at bounding box center [783, 536] width 117 height 23
click at [798, 536] on link "View" at bounding box center [783, 536] width 117 height 23
click at [777, 423] on link "View" at bounding box center [783, 421] width 117 height 23
click at [802, 305] on link "View" at bounding box center [783, 306] width 117 height 23
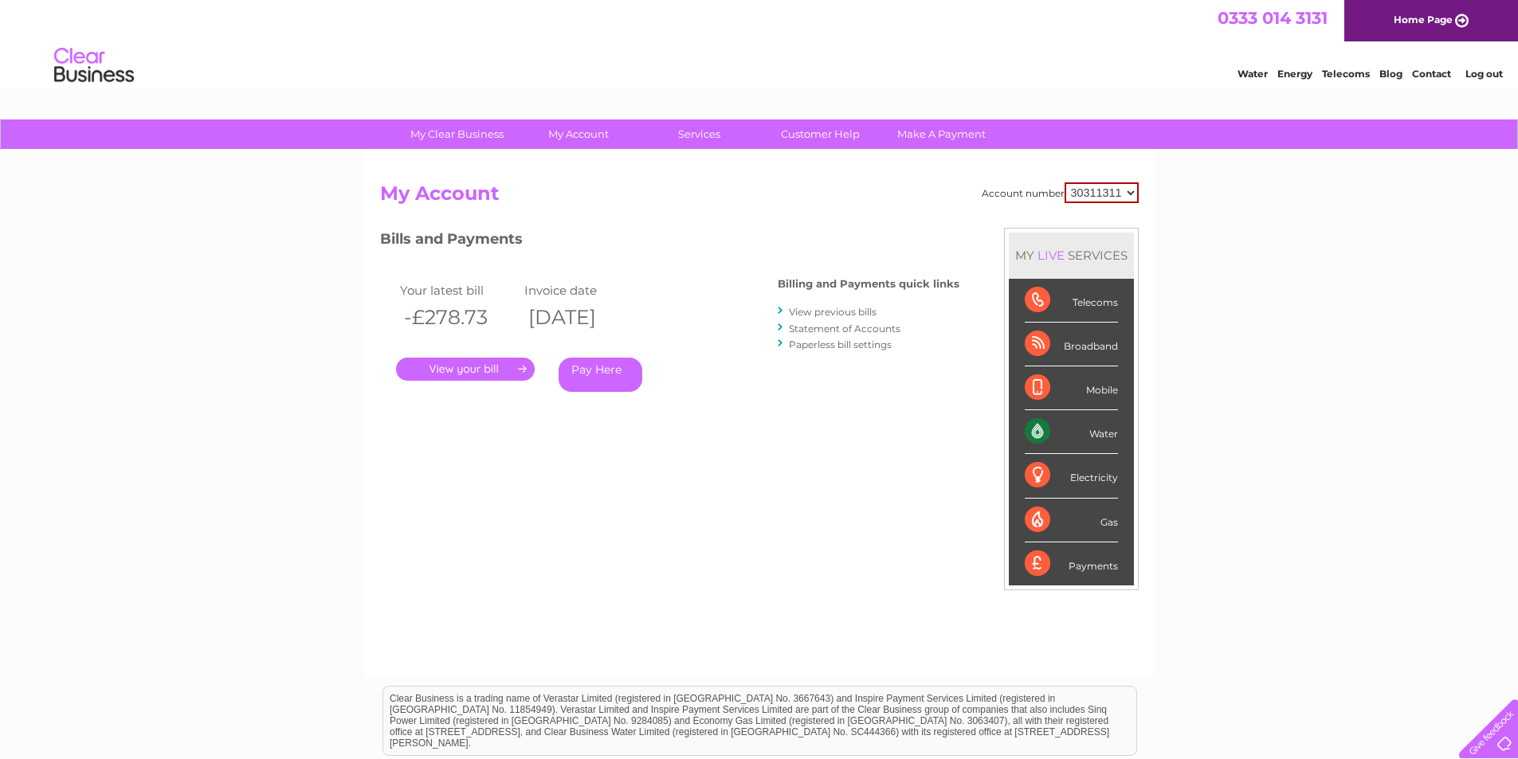
click at [838, 329] on link "Statement of Accounts" at bounding box center [845, 329] width 112 height 12
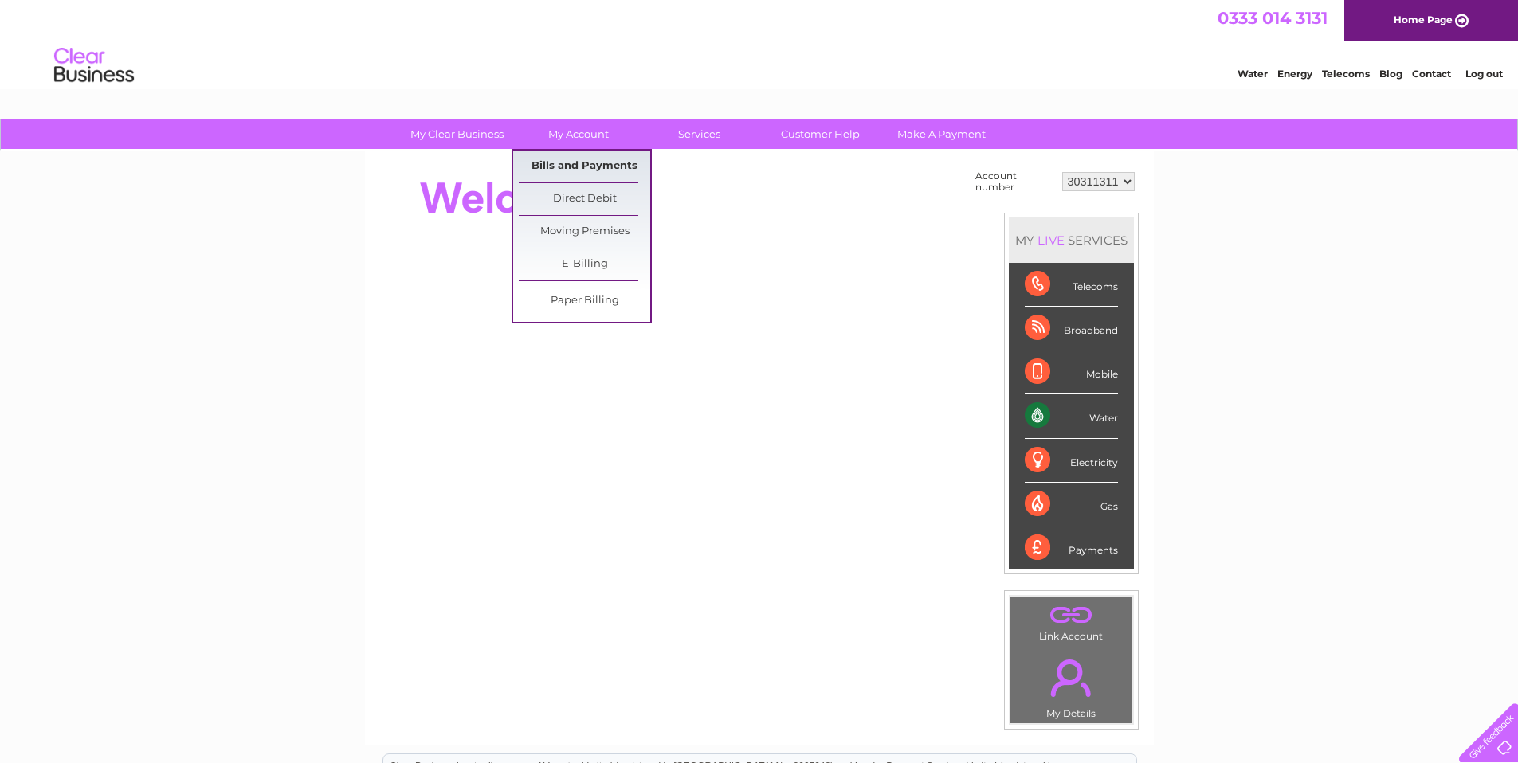
click at [590, 166] on link "Bills and Payments" at bounding box center [584, 167] width 131 height 32
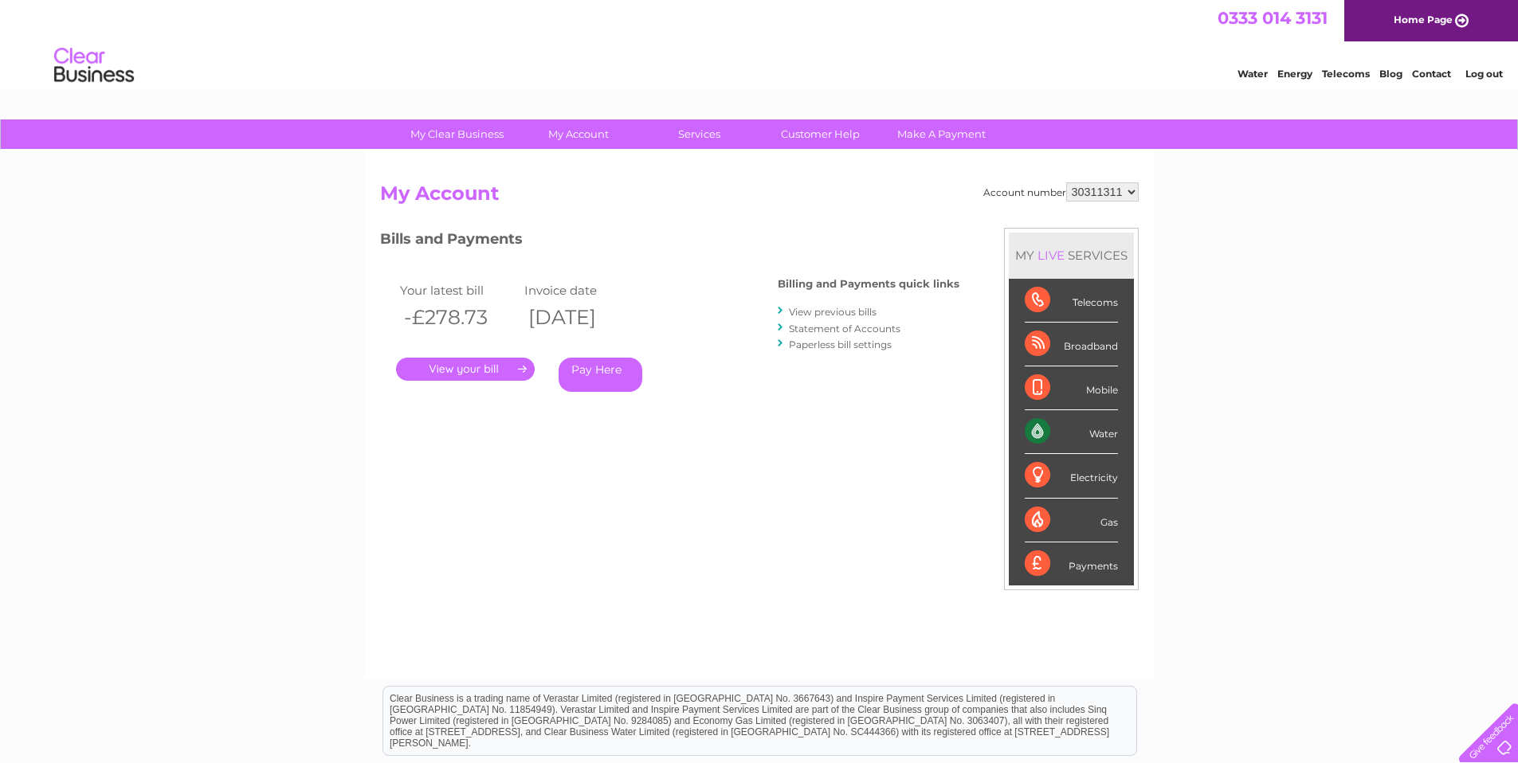
click at [508, 367] on link "." at bounding box center [465, 369] width 139 height 23
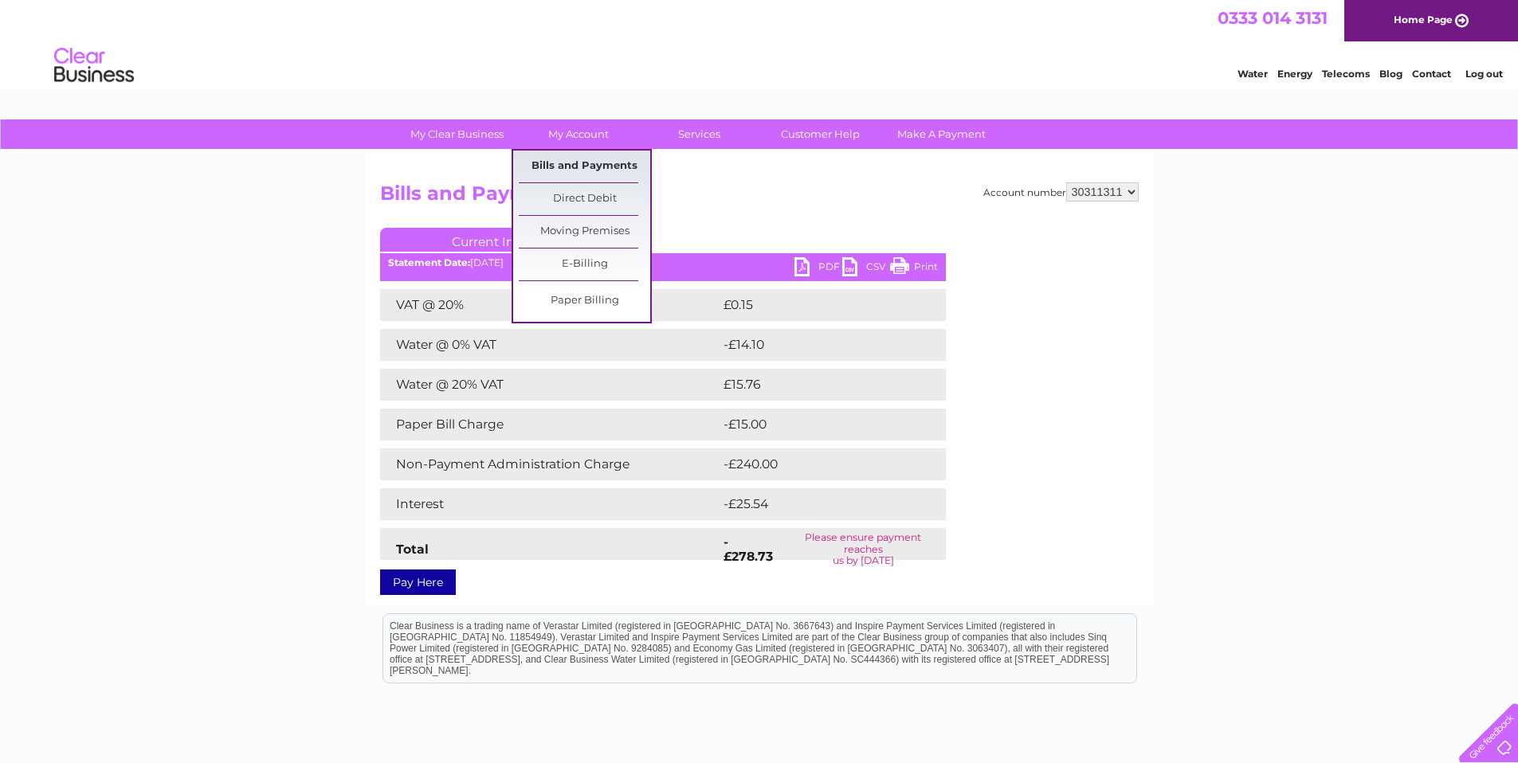
click at [563, 163] on link "Bills and Payments" at bounding box center [584, 167] width 131 height 32
